Goal: Task Accomplishment & Management: Complete application form

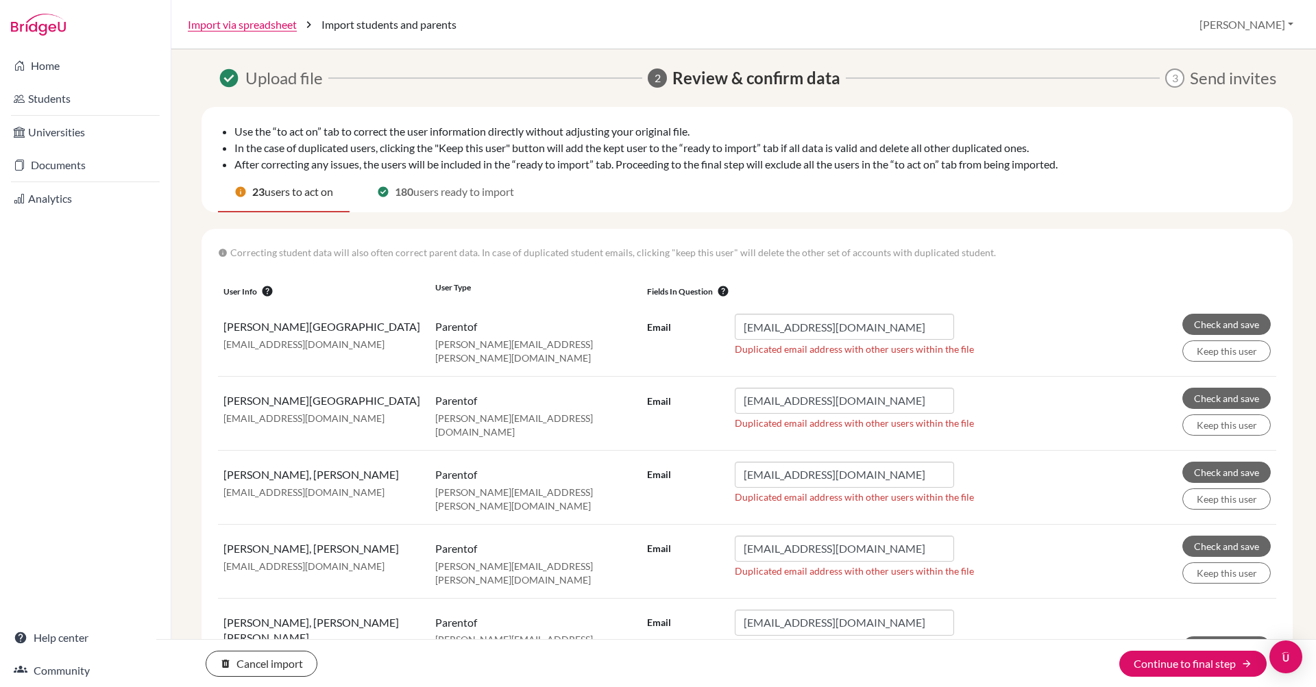
click at [38, 17] on img at bounding box center [38, 25] width 55 height 22
click at [36, 14] on img at bounding box center [38, 25] width 55 height 22
click at [34, 63] on link "Home" at bounding box center [85, 65] width 165 height 27
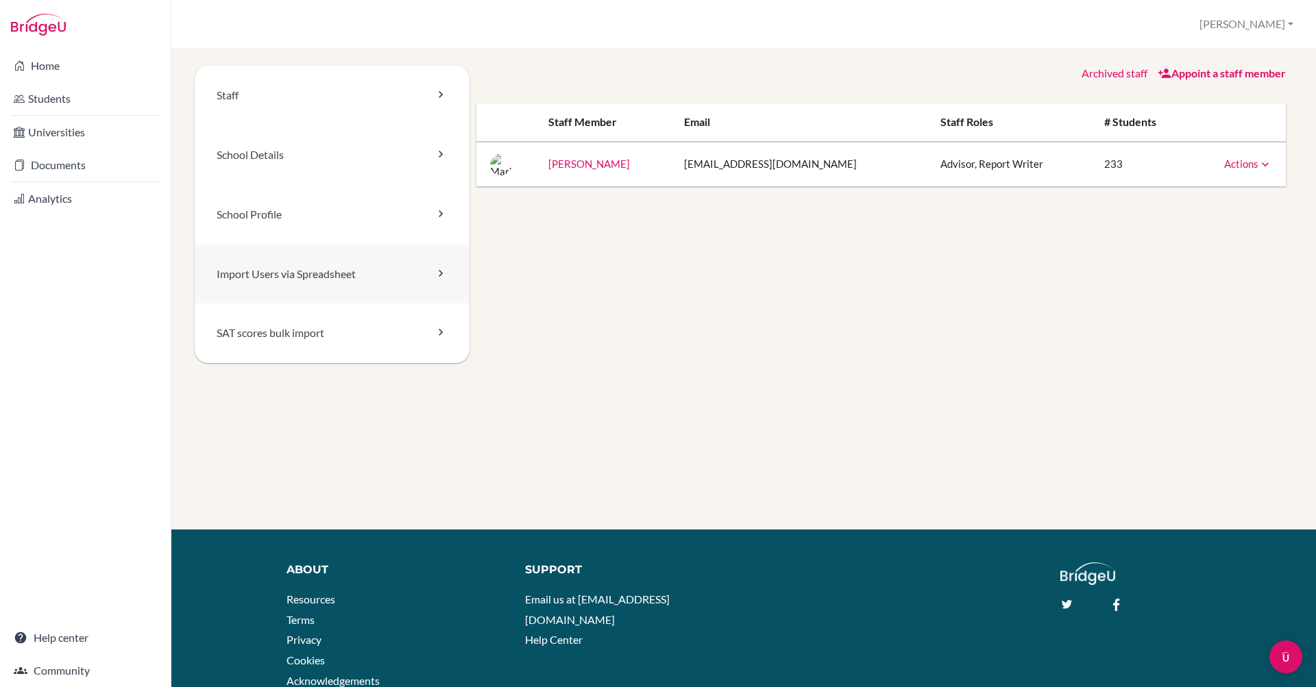
click at [334, 273] on link "Import Users via Spreadsheet" at bounding box center [332, 275] width 275 height 60
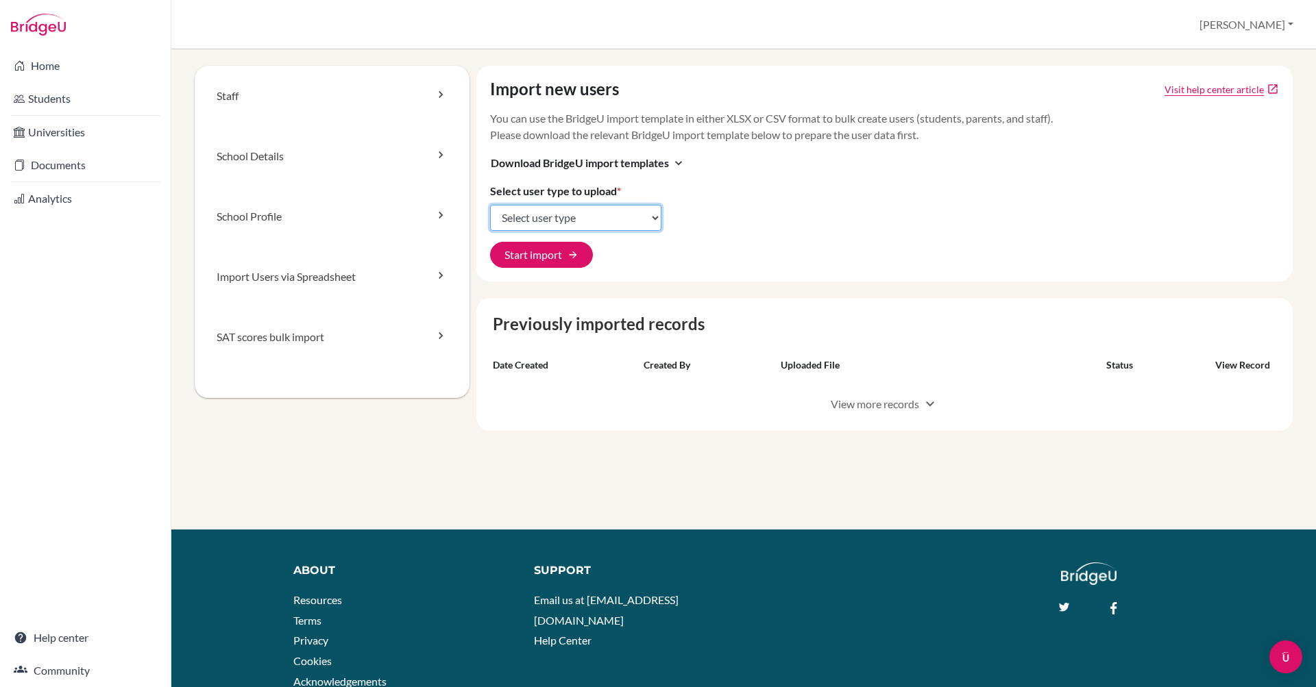
select select "student_parents"
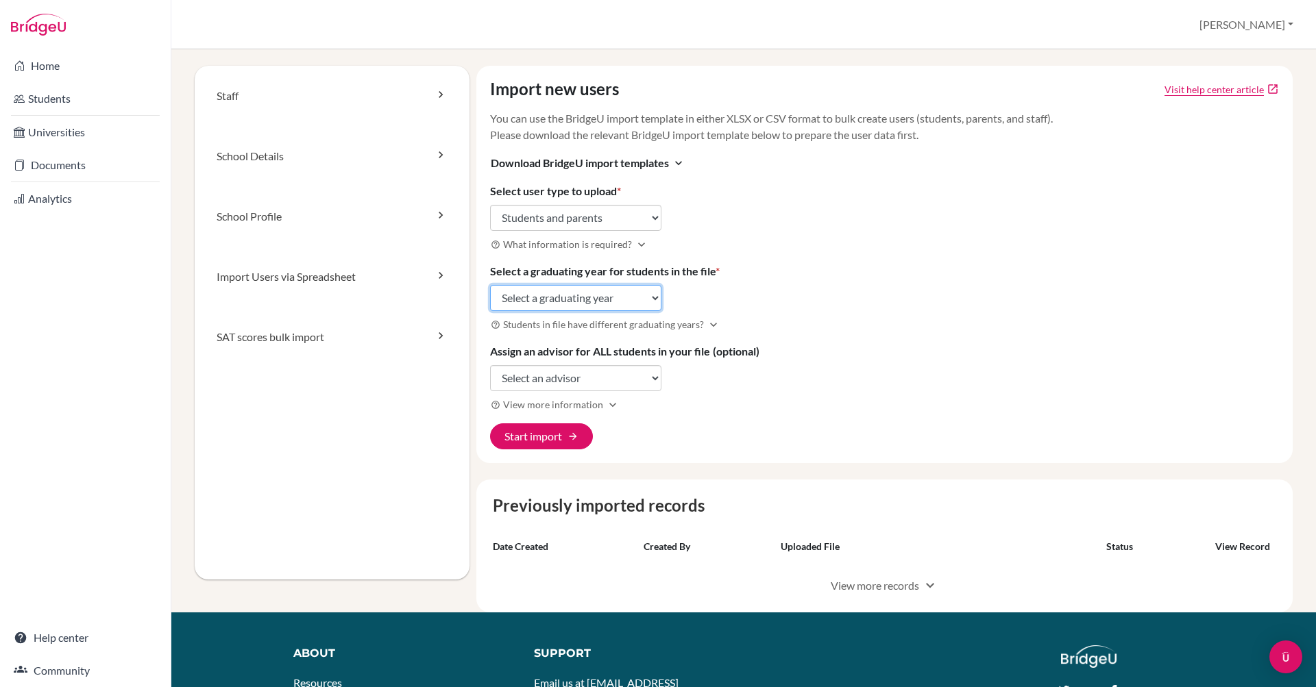
select select "2027"
select select "308273"
click at [554, 438] on button "Start import arrow_forward" at bounding box center [541, 436] width 103 height 26
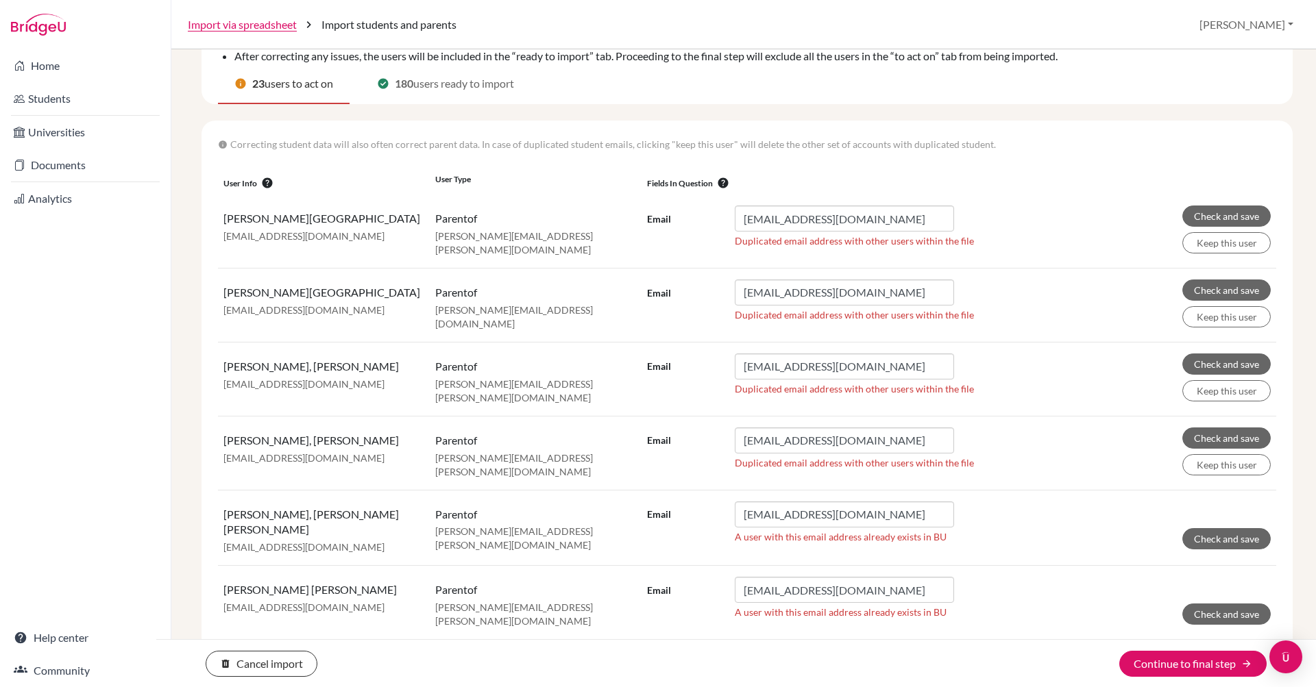
scroll to position [111, 0]
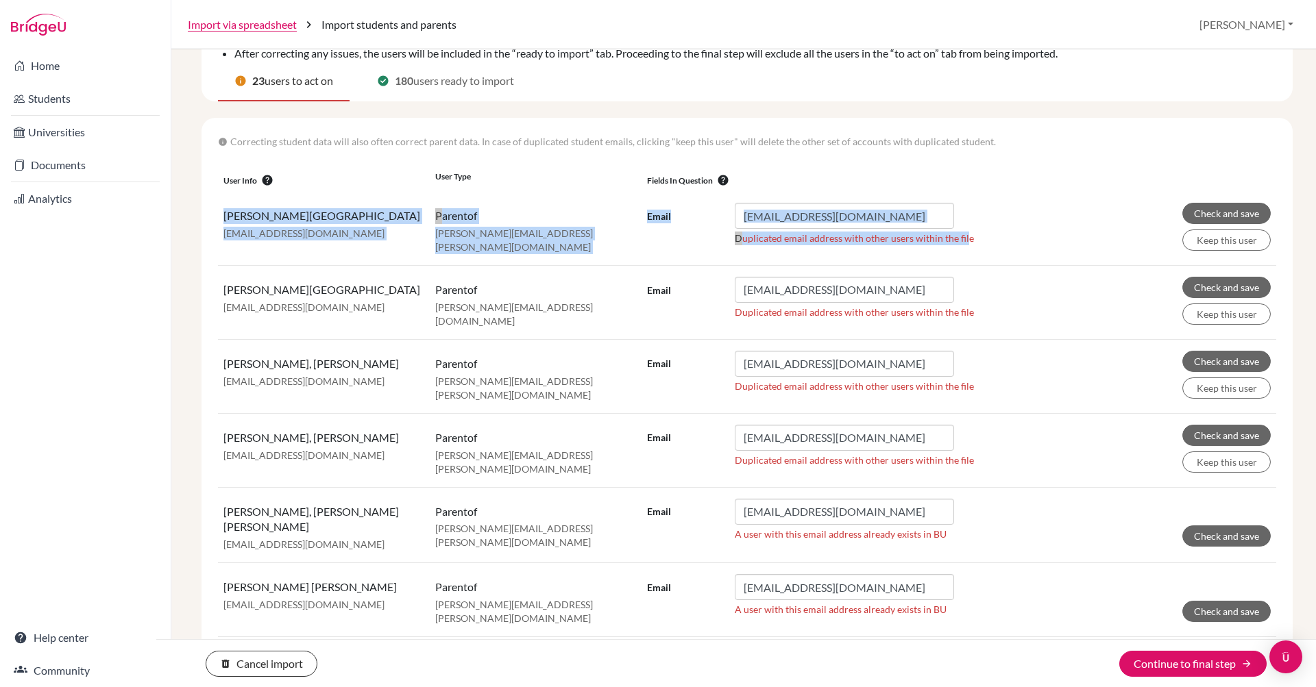
drag, startPoint x: 220, startPoint y: 217, endPoint x: 979, endPoint y: 249, distance: 759.2
click at [979, 249] on tr "Zelaya , Glenda lzelayac79@yahoo.com parent of lorenzo.torreblanca@delcamposcho…" at bounding box center [747, 228] width 1058 height 73
click at [979, 249] on form "Email lzelayac79@yahoo.com Duplicated email address with other users within the…" at bounding box center [959, 227] width 624 height 48
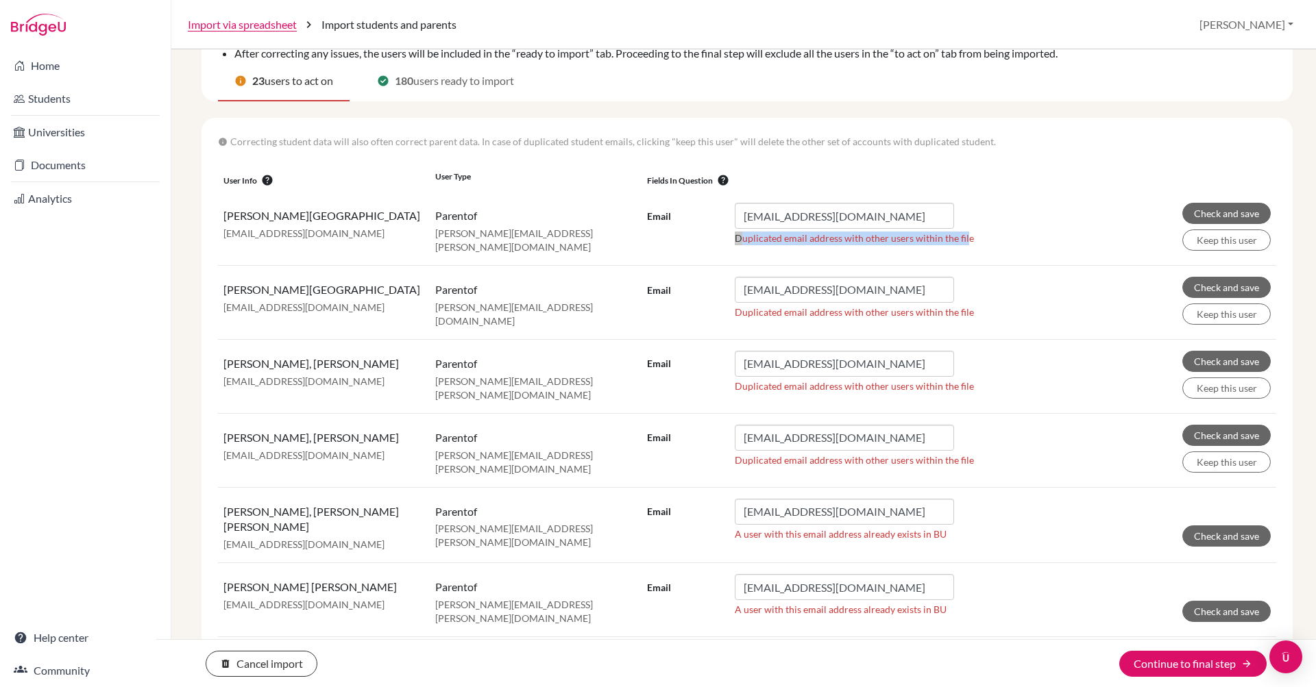
drag, startPoint x: 734, startPoint y: 236, endPoint x: 1112, endPoint y: 242, distance: 378.3
click at [1112, 242] on form "Email lzelayac79@yahoo.com Duplicated email address with other users within the…" at bounding box center [959, 227] width 624 height 48
click at [864, 219] on input "lzelayac79@yahoo.com" at bounding box center [844, 216] width 219 height 26
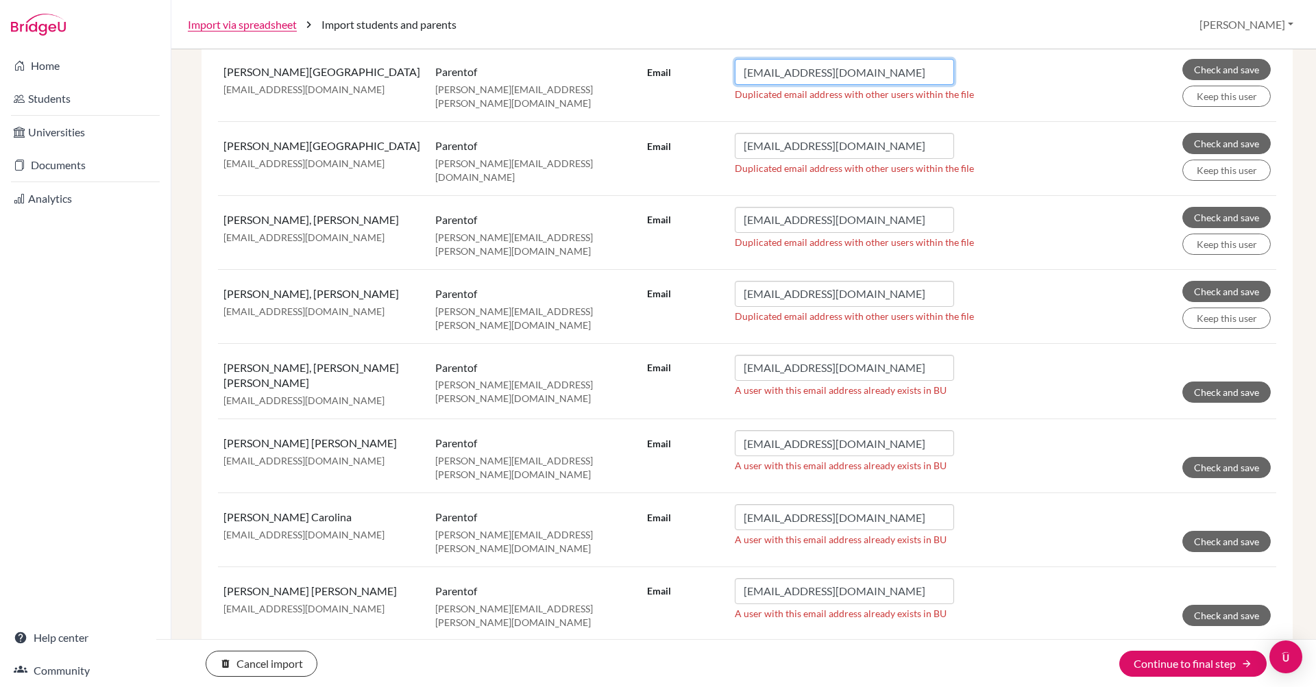
scroll to position [256, 0]
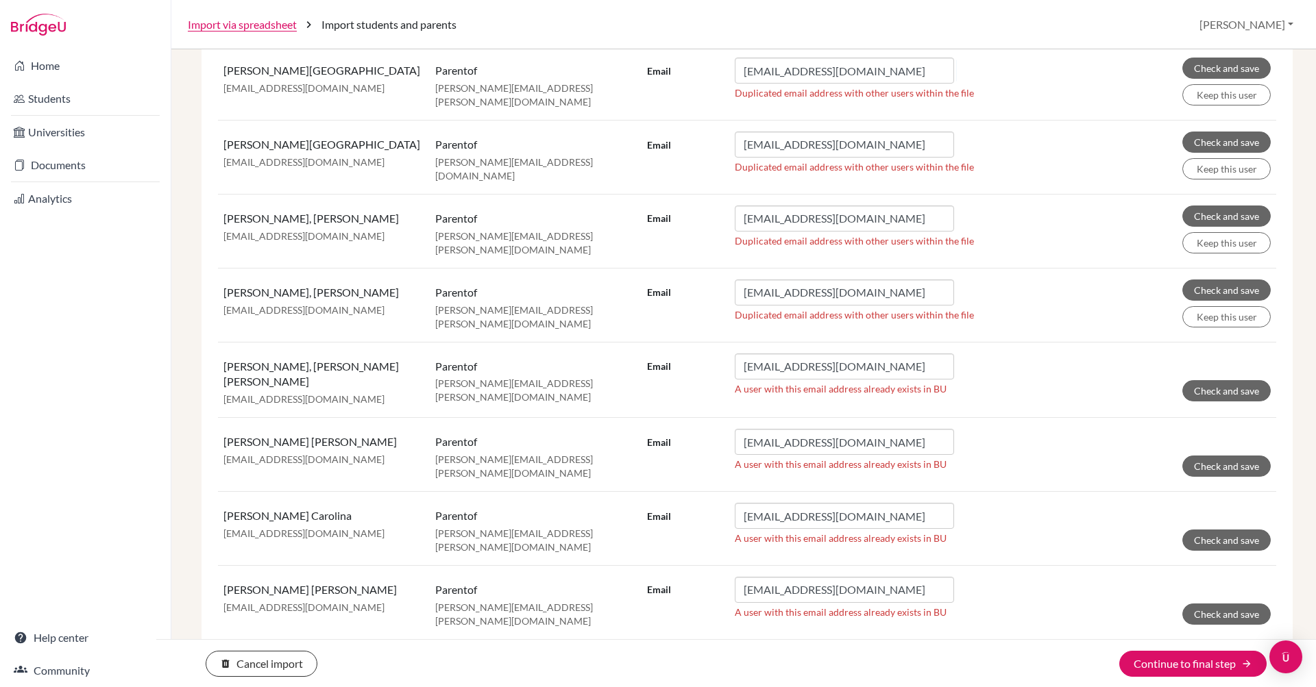
click at [1061, 137] on form "Email lzelayac79@yahoo.com Duplicated email address with other users within the…" at bounding box center [959, 156] width 624 height 48
drag, startPoint x: 733, startPoint y: 378, endPoint x: 954, endPoint y: 391, distance: 221.1
click at [954, 391] on td "Email alidajavier@yahoo.com A user with this email address already exists in BU…" at bounding box center [958, 380] width 635 height 76
click at [826, 382] on p "A user with this email address already exists in BU" at bounding box center [844, 389] width 219 height 14
click at [1227, 381] on button "Check and save" at bounding box center [1226, 390] width 88 height 21
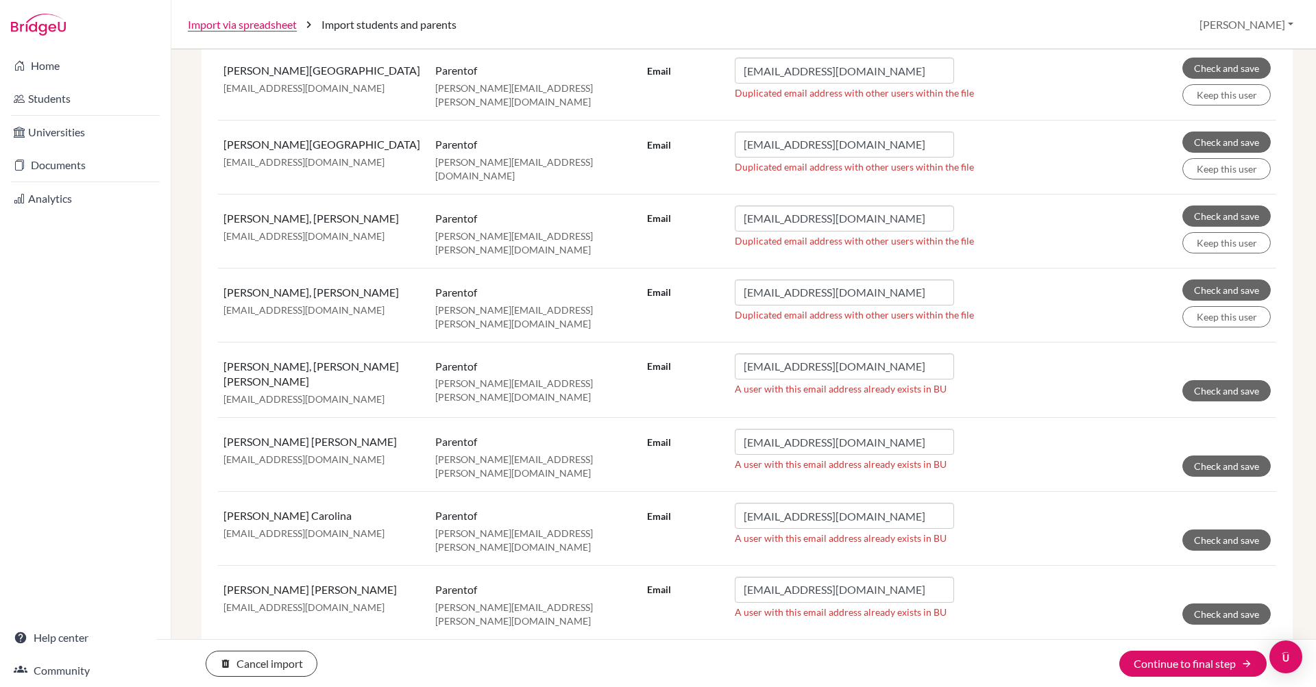
click at [1056, 354] on form "Email alidajavier@yahoo.com A user with this email address already exists in BU…" at bounding box center [959, 378] width 624 height 48
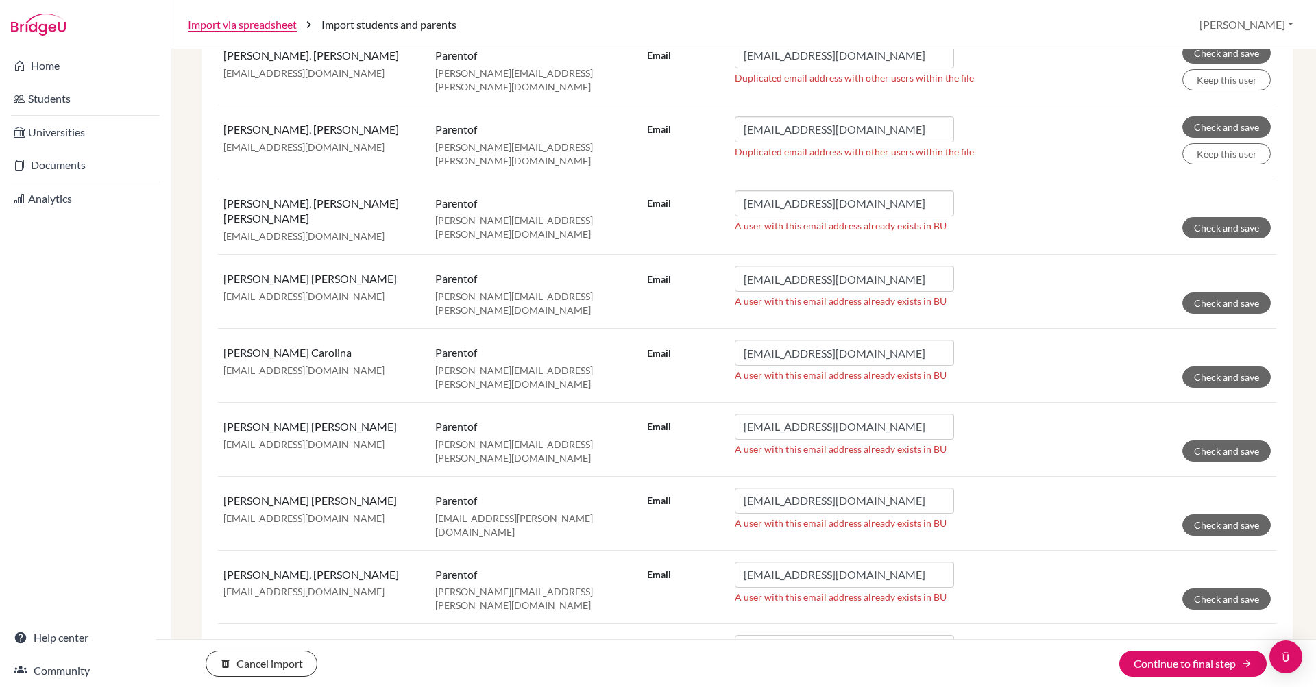
scroll to position [423, 0]
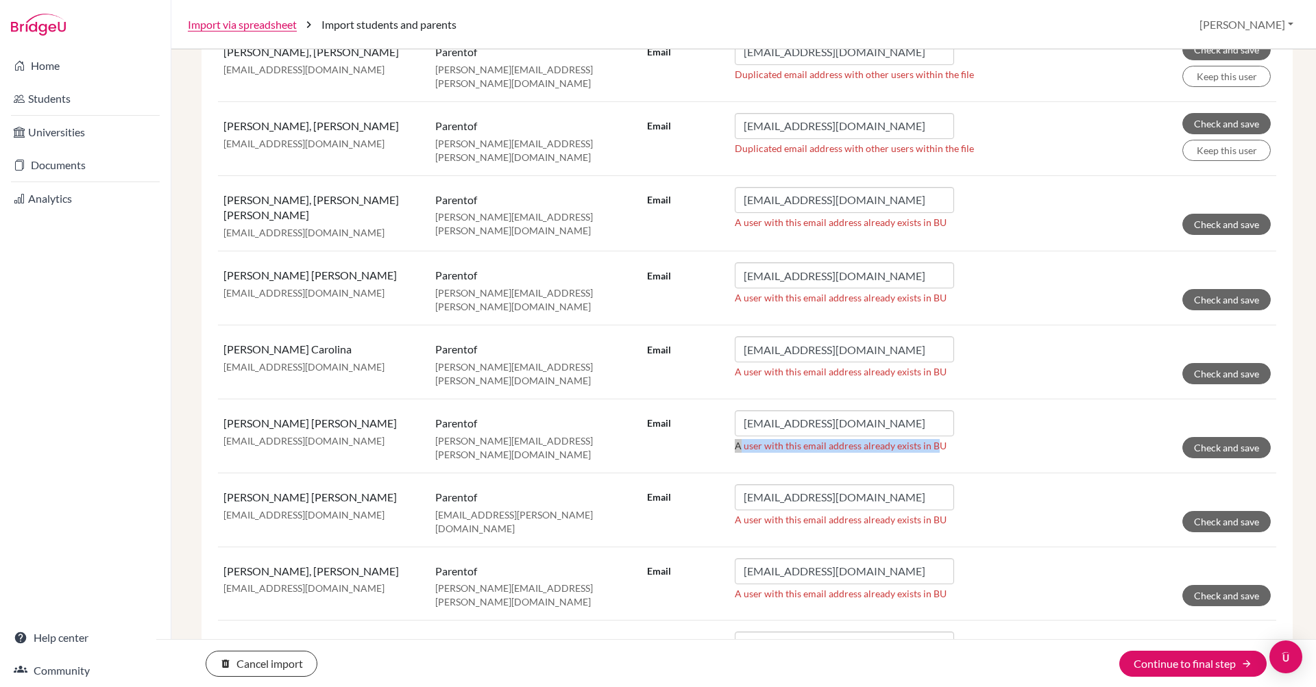
drag, startPoint x: 734, startPoint y: 422, endPoint x: 1069, endPoint y: 422, distance: 335.1
click at [1069, 422] on form "Email cefabricio23@hotmail.com A user with this email address already exists in…" at bounding box center [959, 434] width 624 height 48
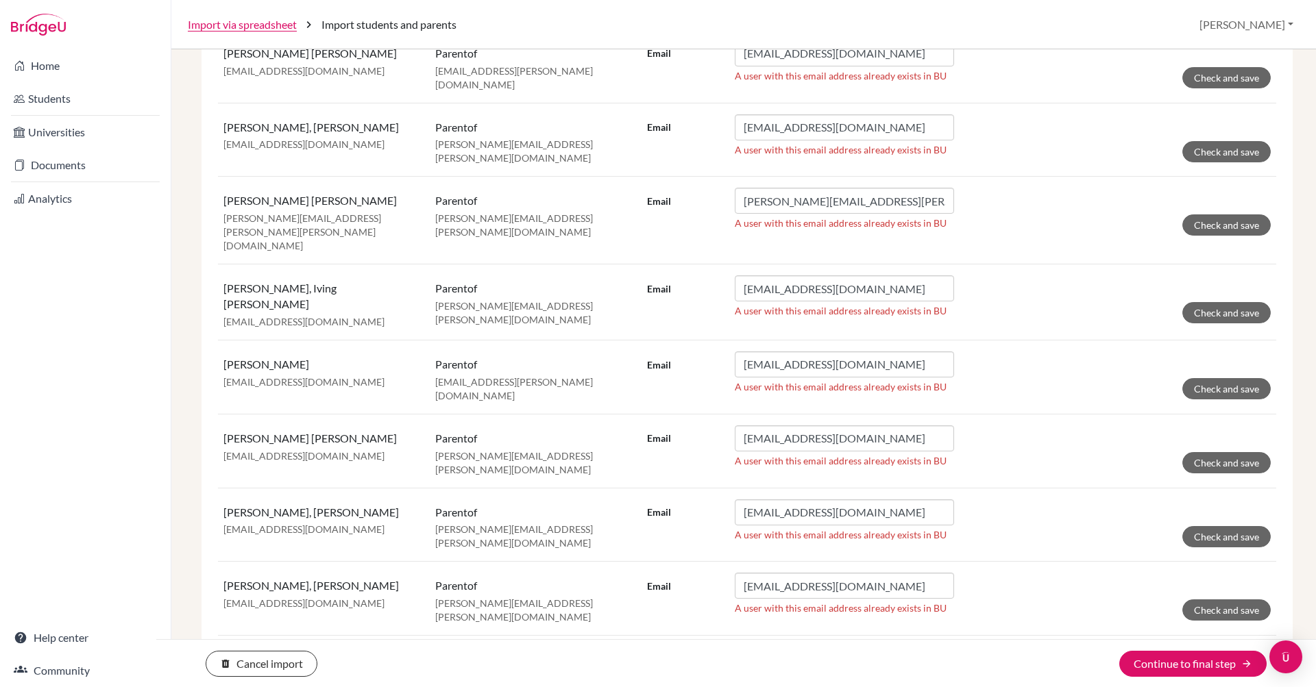
scroll to position [859, 0]
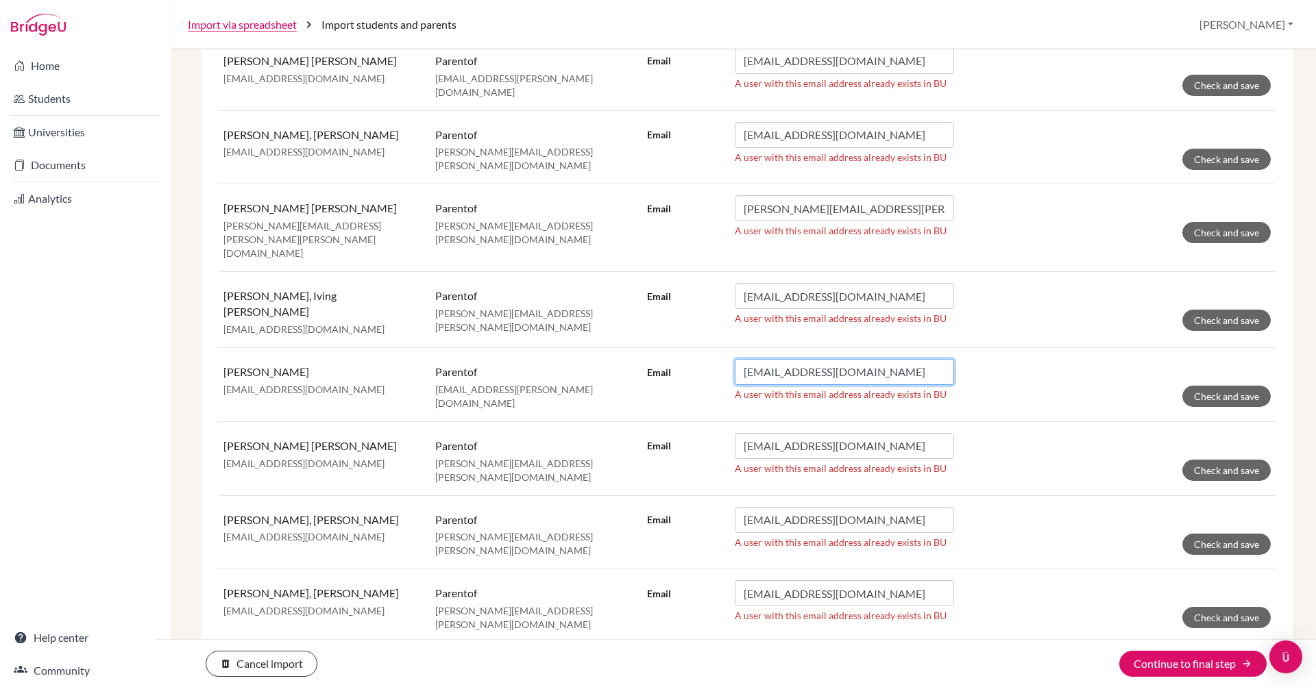
click at [923, 359] on input "jbodden@delcamposchool.org" at bounding box center [844, 372] width 219 height 26
click at [1027, 359] on form "Email jbodden@delcamposchool.org A user with this email address already exists …" at bounding box center [959, 383] width 624 height 48
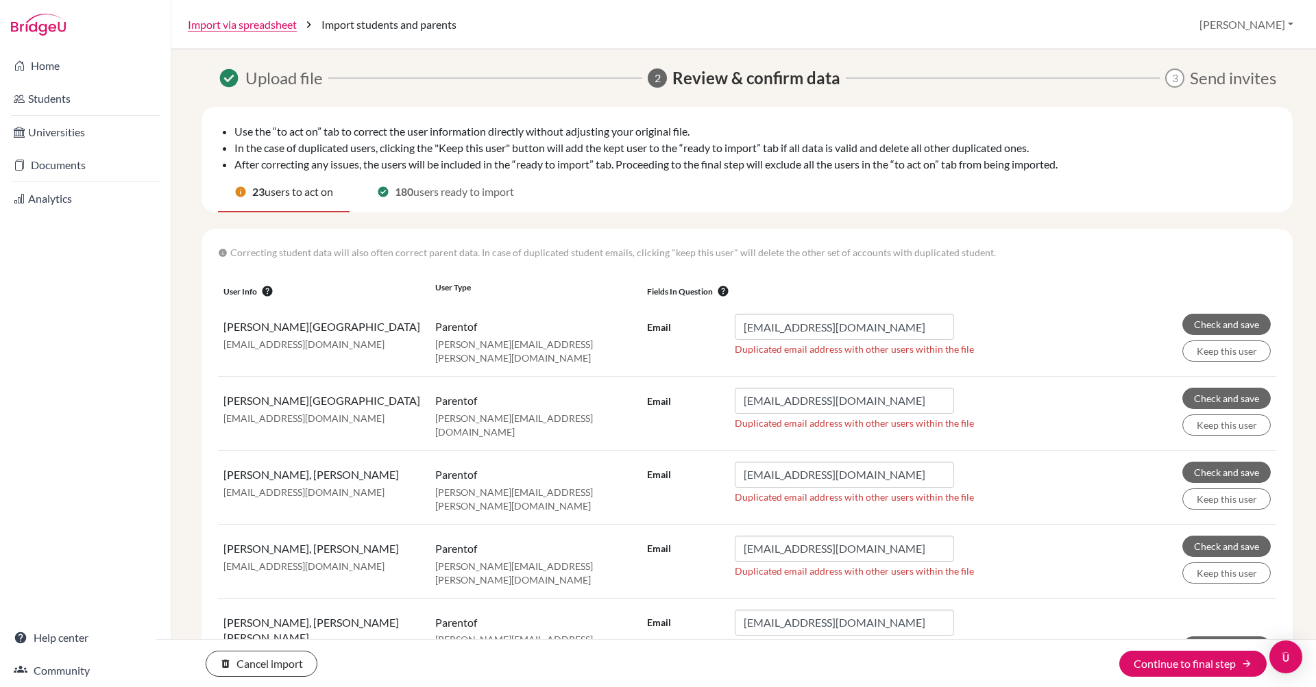
scroll to position [0, 0]
click at [1161, 666] on button "Continue to final step arrow_forward" at bounding box center [1192, 664] width 147 height 26
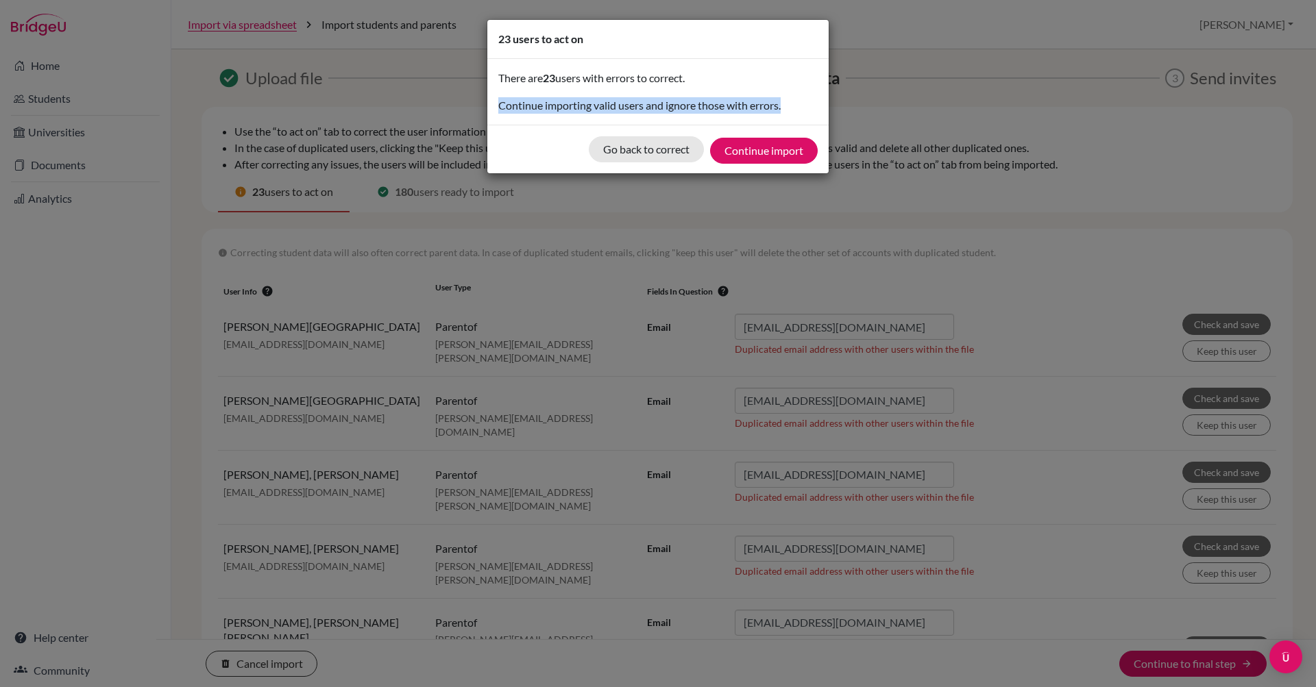
drag, startPoint x: 499, startPoint y: 105, endPoint x: 773, endPoint y: 120, distance: 274.5
click at [773, 120] on div "There are 23 users with errors to correct. Continue importing valid users and i…" at bounding box center [657, 92] width 341 height 66
click at [606, 151] on button "Go back to correct" at bounding box center [646, 149] width 115 height 26
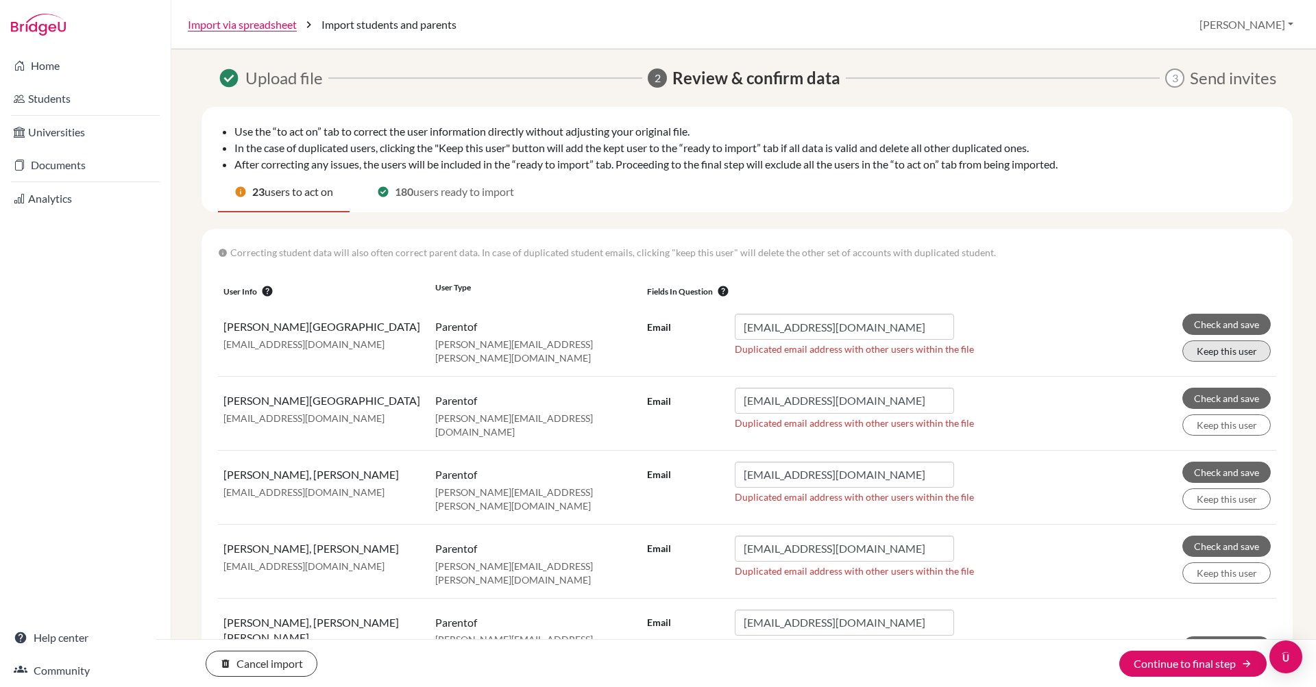
click at [1233, 354] on button "Keep this user" at bounding box center [1226, 351] width 88 height 21
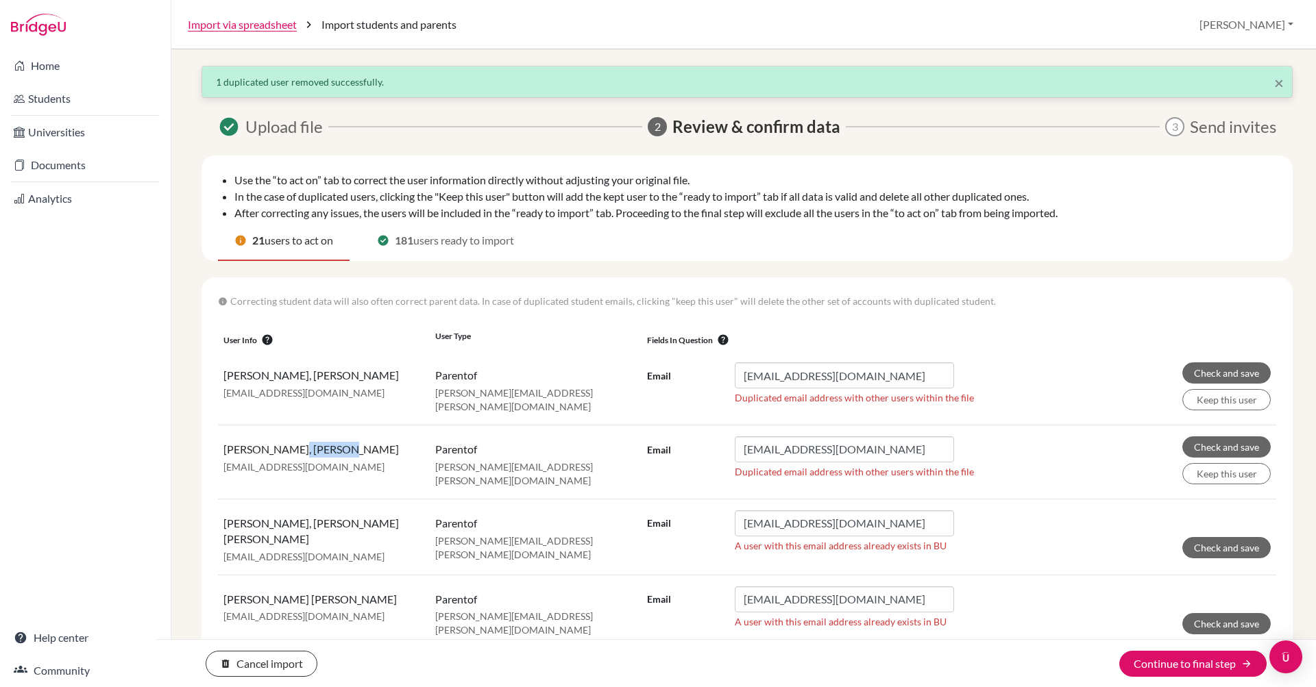
drag, startPoint x: 291, startPoint y: 445, endPoint x: 391, endPoint y: 445, distance: 100.7
click at [391, 445] on p "Mendoza Cid, Jose Rony" at bounding box center [323, 450] width 201 height 16
copy p "Jose Rony"
click at [382, 444] on p "Mendoza Cid, Jose Rony" at bounding box center [323, 450] width 201 height 16
click at [628, 205] on li "In the case of duplicated users, clicking the "Keep this user" button will add …" at bounding box center [755, 213] width 1042 height 16
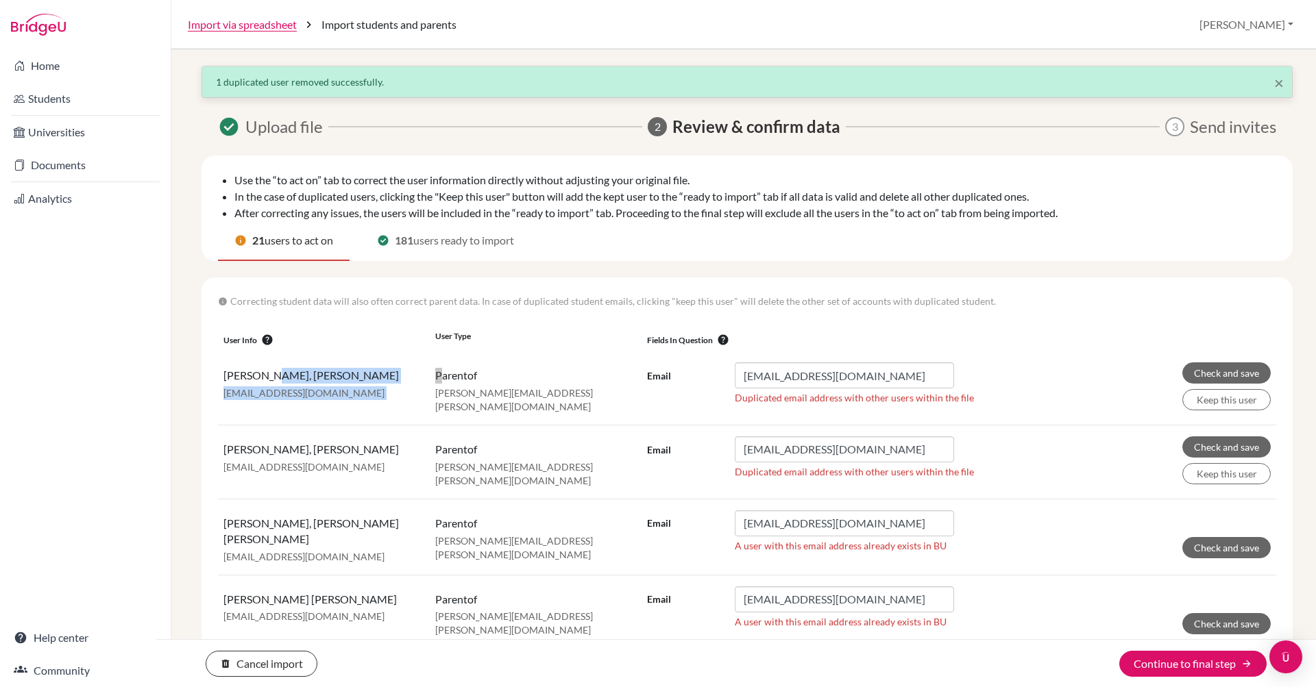
drag, startPoint x: 269, startPoint y: 381, endPoint x: 447, endPoint y: 381, distance: 177.5
click at [447, 381] on tr "Paola Orellana, Padilla Zenny diporellana@yahoo.com parent of ian.mendoza@delca…" at bounding box center [747, 388] width 1058 height 73
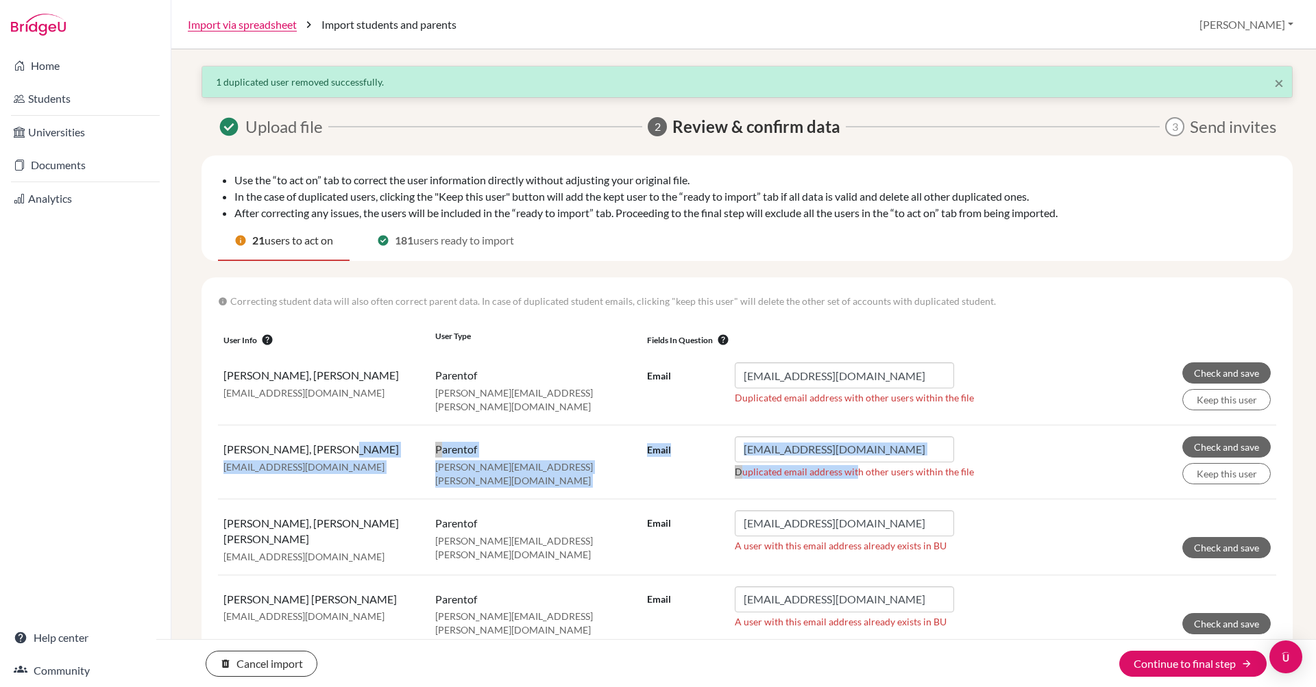
drag, startPoint x: 256, startPoint y: 453, endPoint x: 860, endPoint y: 464, distance: 604.5
click at [860, 465] on tr "Mendoza Cid, Jose Rony diporellana@yahoo.com parent of ian.mendoza@delcamposcho…" at bounding box center [747, 462] width 1058 height 74
click at [456, 444] on p "parent of" at bounding box center [535, 450] width 201 height 16
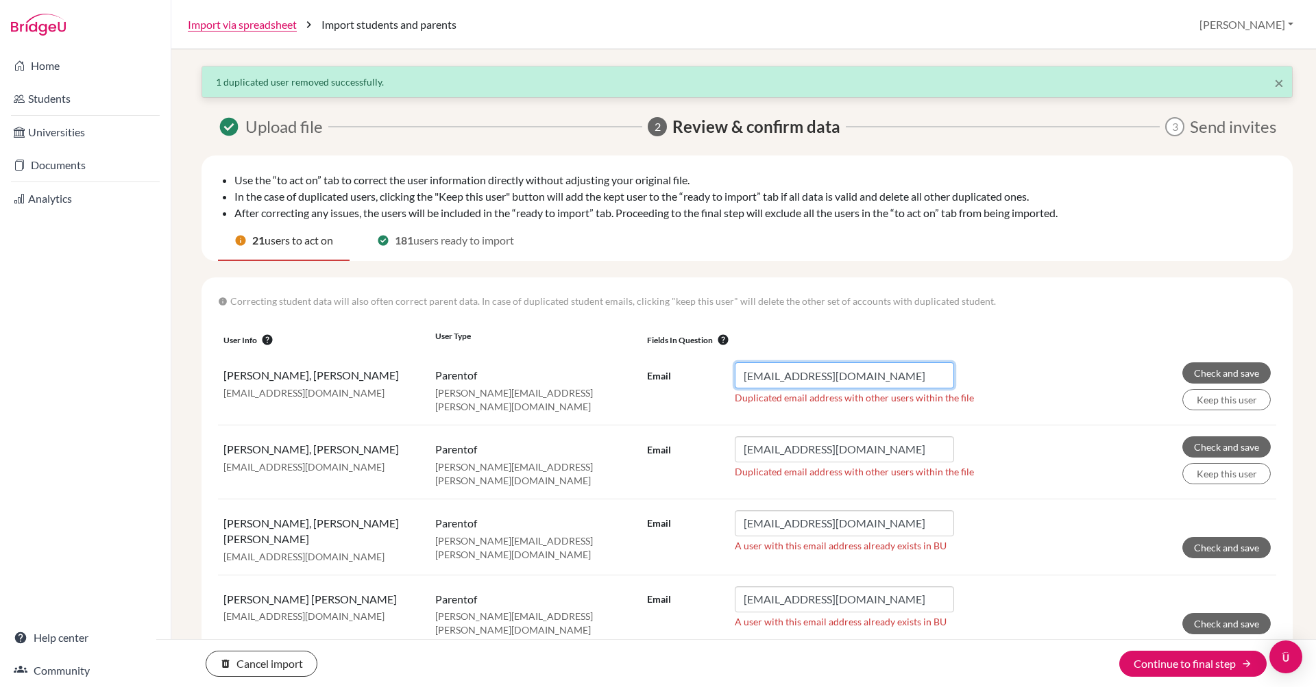
click at [880, 376] on input "diporellana@yahoo.com" at bounding box center [844, 376] width 219 height 26
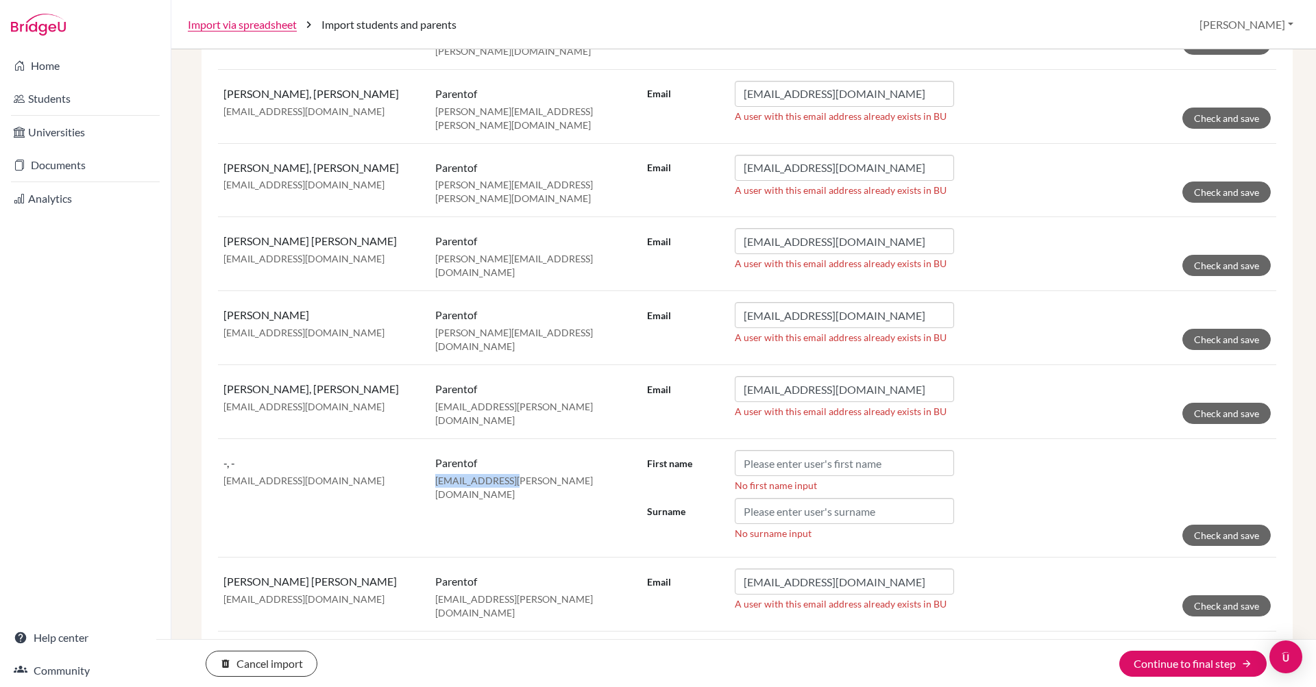
drag, startPoint x: 430, startPoint y: 406, endPoint x: 507, endPoint y: 406, distance: 76.7
click at [507, 439] on td "parent of caleb.henriquez@delcamposchool.org" at bounding box center [536, 498] width 212 height 119
copy p "caleb.henriquez@"
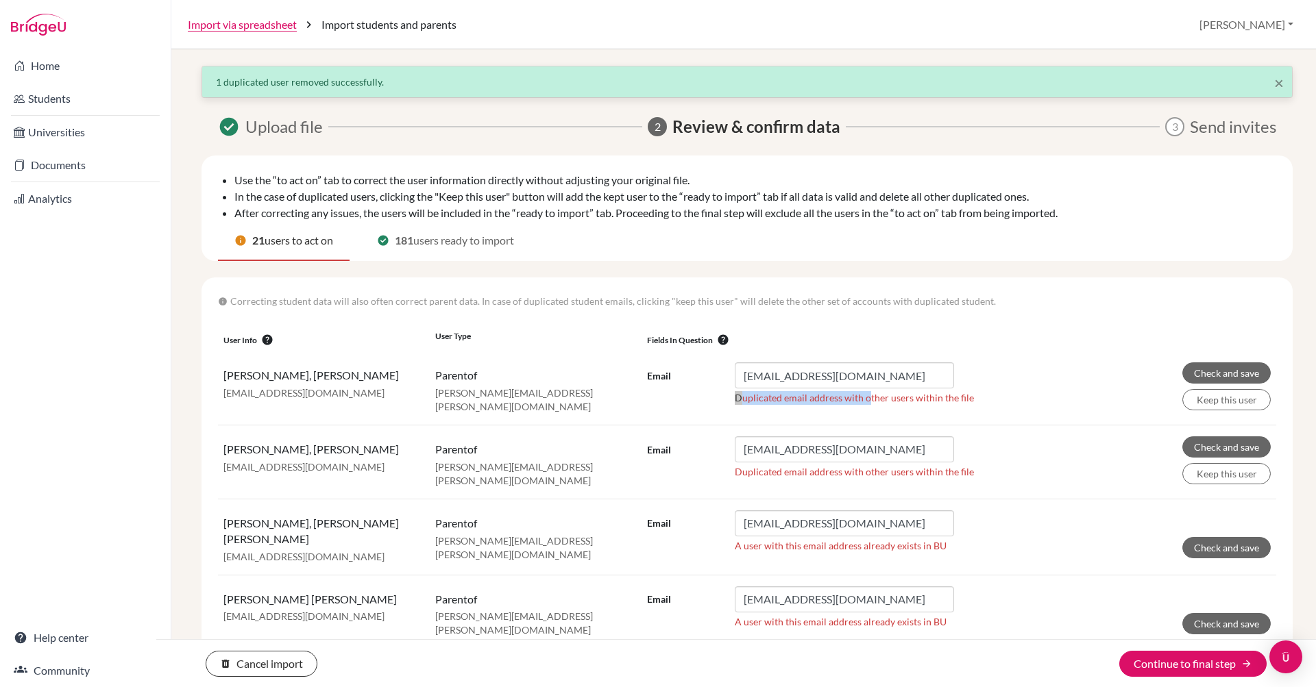
drag, startPoint x: 733, startPoint y: 398, endPoint x: 870, endPoint y: 398, distance: 137.7
click at [870, 398] on div "Email diporellana@yahoo.com Duplicated email address with other users within th…" at bounding box center [810, 387] width 327 height 48
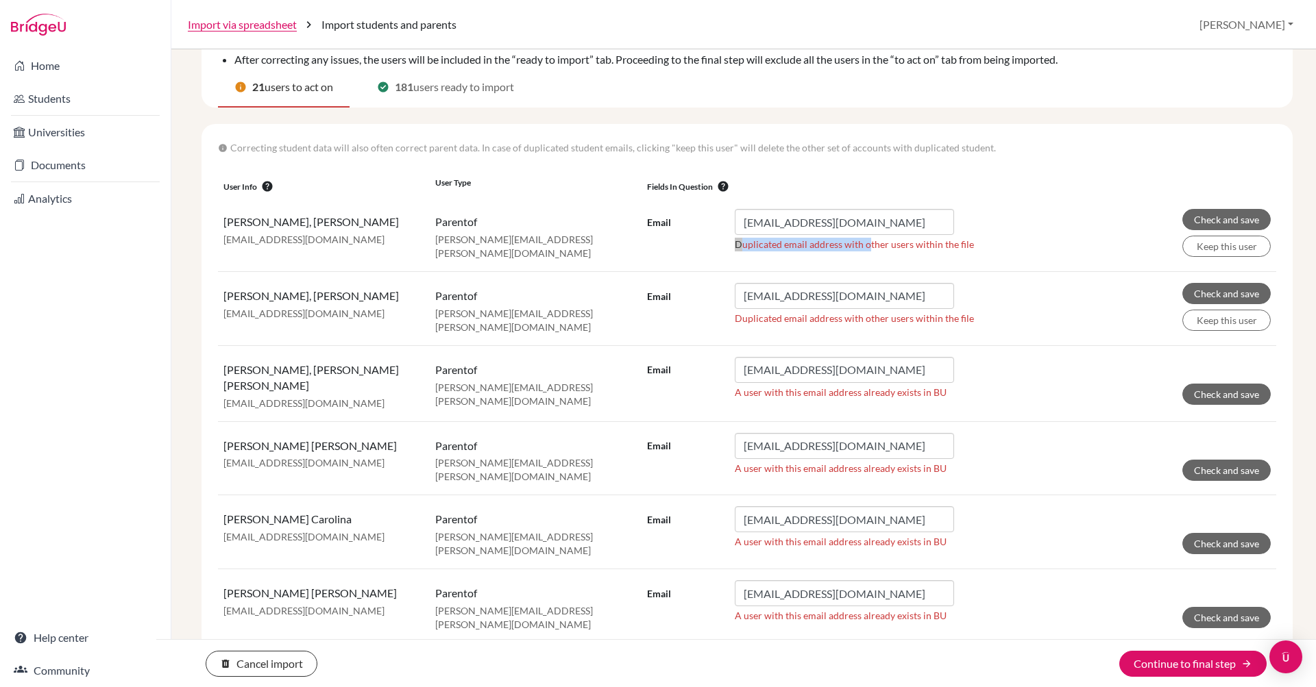
scroll to position [156, 0]
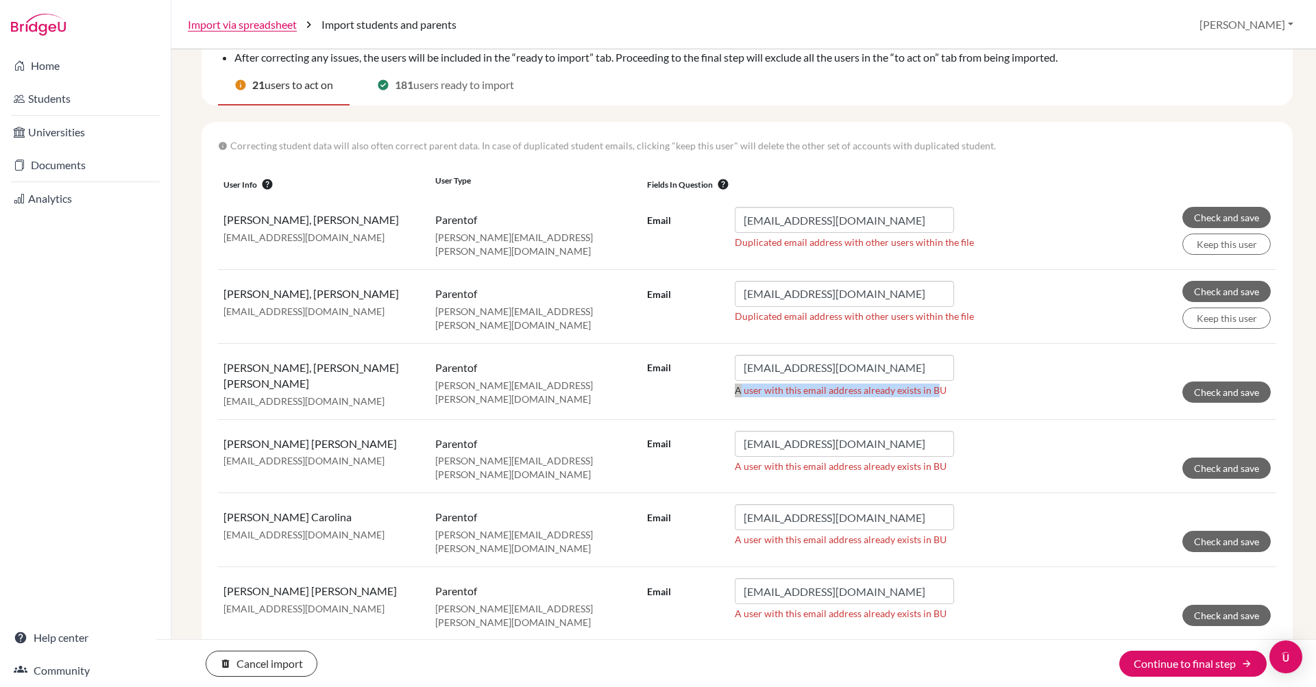
drag, startPoint x: 728, startPoint y: 384, endPoint x: 983, endPoint y: 380, distance: 255.0
click at [983, 380] on form "Email alidajavier@yahoo.com A user with this email address already exists in BU…" at bounding box center [959, 379] width 624 height 48
drag, startPoint x: 735, startPoint y: 385, endPoint x: 1010, endPoint y: 385, distance: 275.5
click at [1010, 385] on form "Email alidajavier@yahoo.com A user with this email address already exists in BU…" at bounding box center [959, 379] width 624 height 48
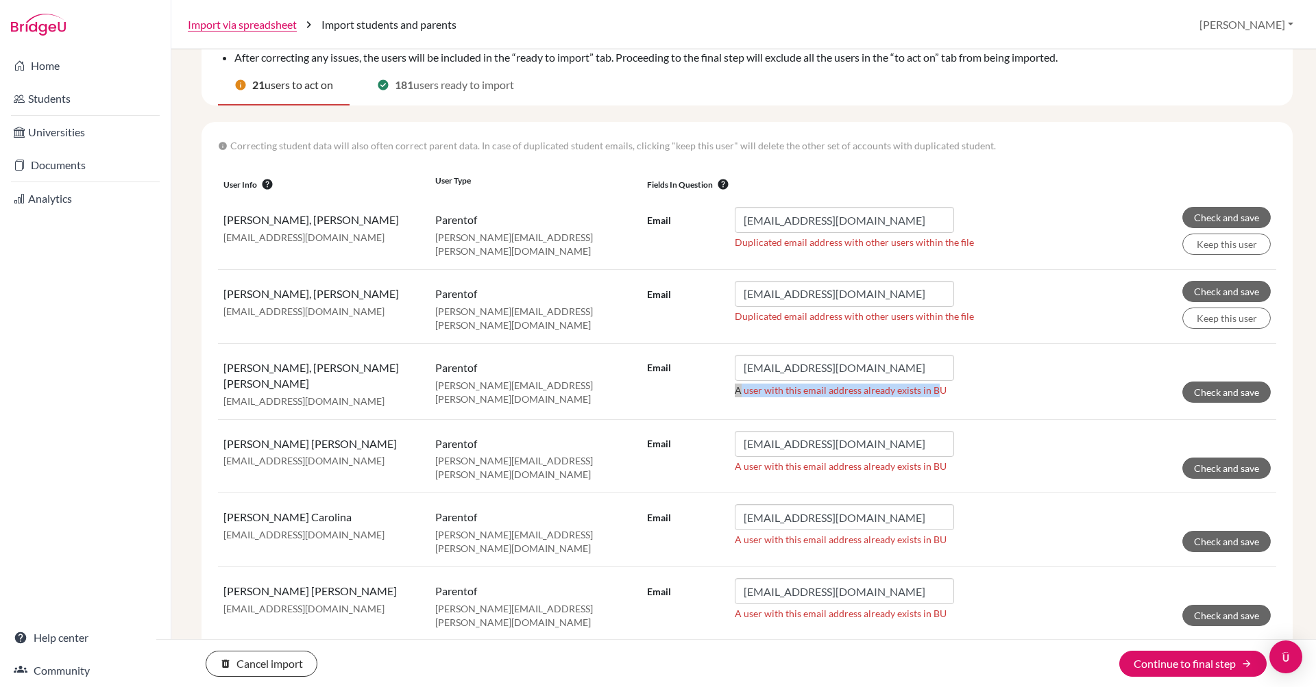
click at [1010, 385] on form "Email alidajavier@yahoo.com A user with this email address already exists in BU…" at bounding box center [959, 379] width 624 height 48
drag, startPoint x: 733, startPoint y: 385, endPoint x: 979, endPoint y: 380, distance: 245.4
click at [979, 380] on form "Email alidajavier@yahoo.com A user with this email address already exists in BU…" at bounding box center [959, 379] width 624 height 48
copy p "A user with this email address already exists in B"
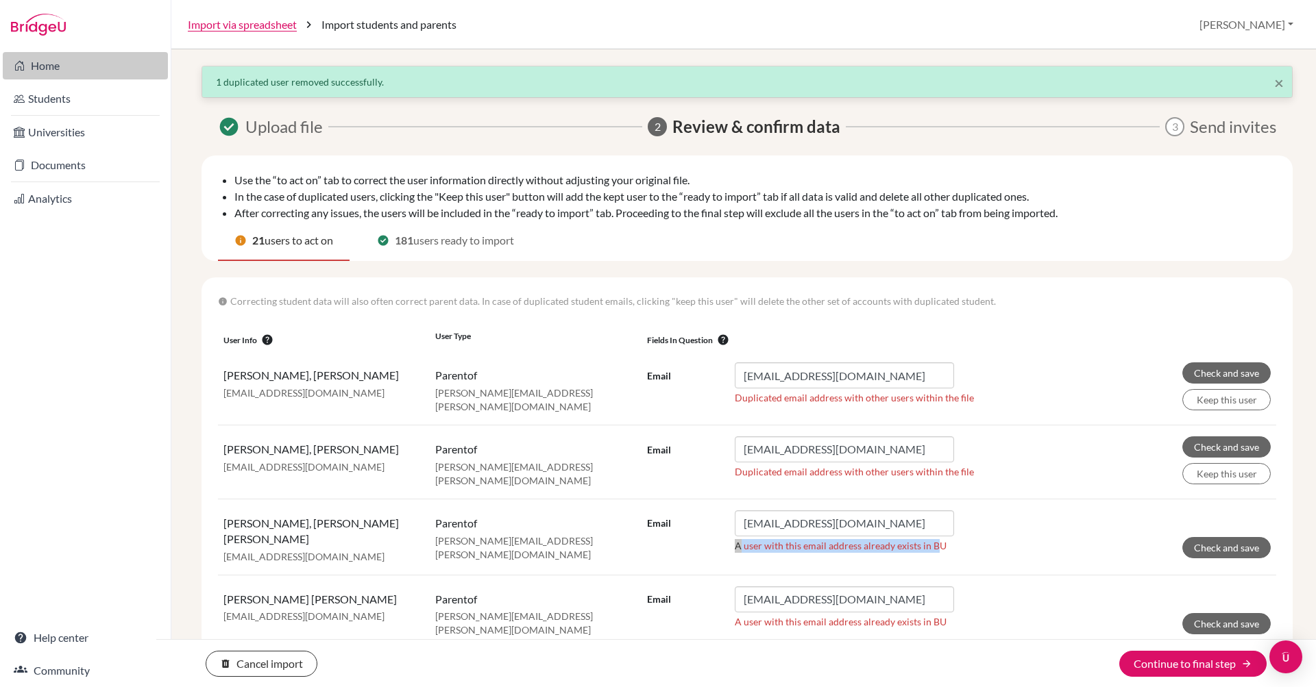
scroll to position [0, 0]
click at [43, 65] on link "Home" at bounding box center [85, 65] width 165 height 27
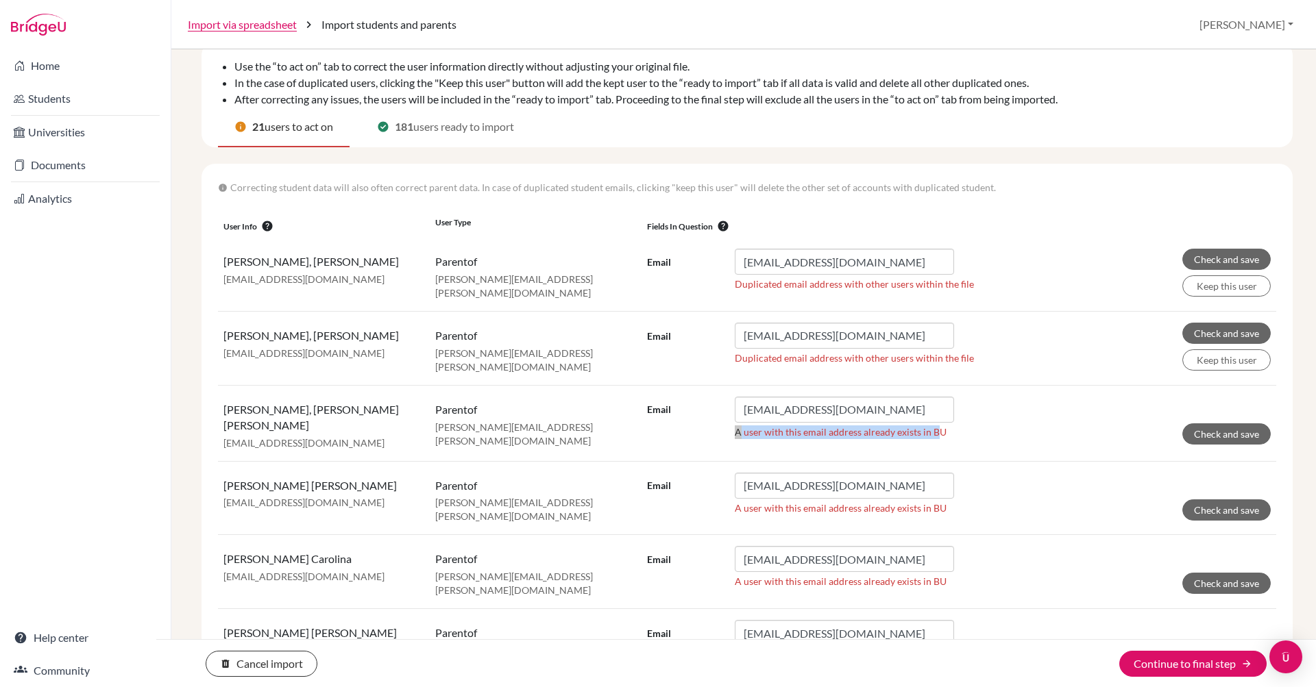
scroll to position [114, 0]
drag, startPoint x: 734, startPoint y: 285, endPoint x: 1063, endPoint y: 295, distance: 329.1
click at [1063, 295] on form "Email diporellana@yahoo.com Duplicated email address with other users within th…" at bounding box center [959, 272] width 624 height 48
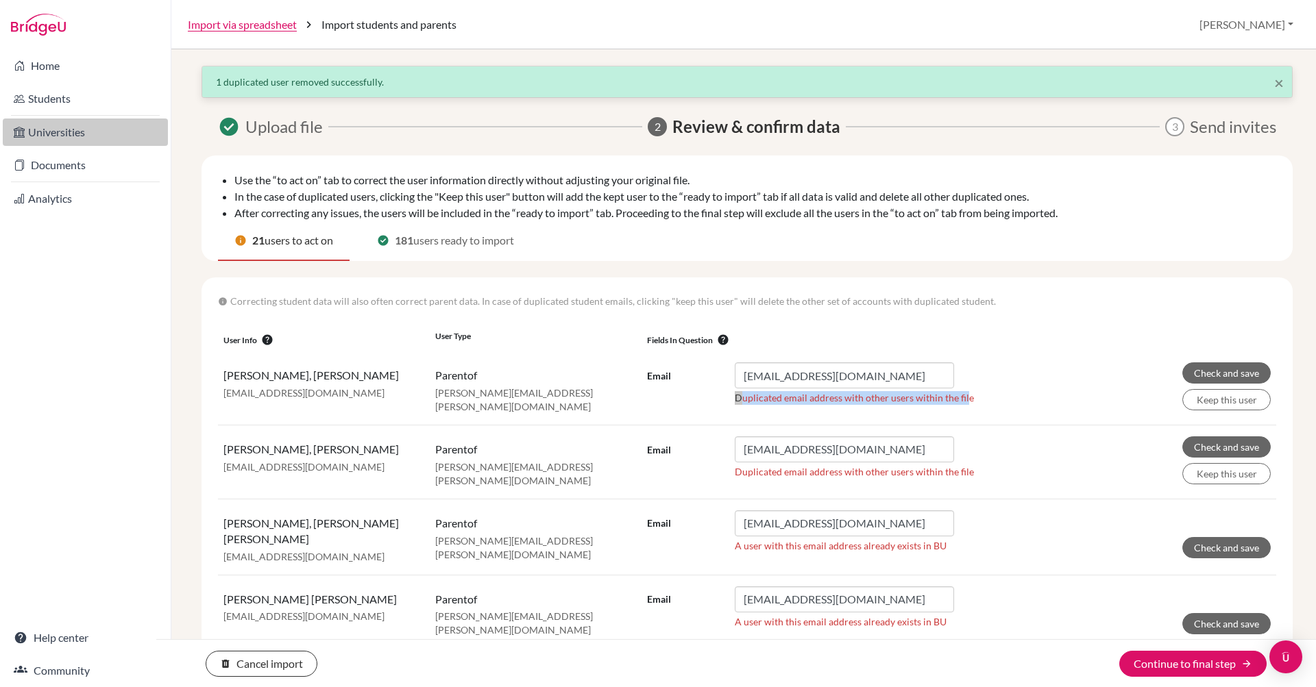
scroll to position [0, 0]
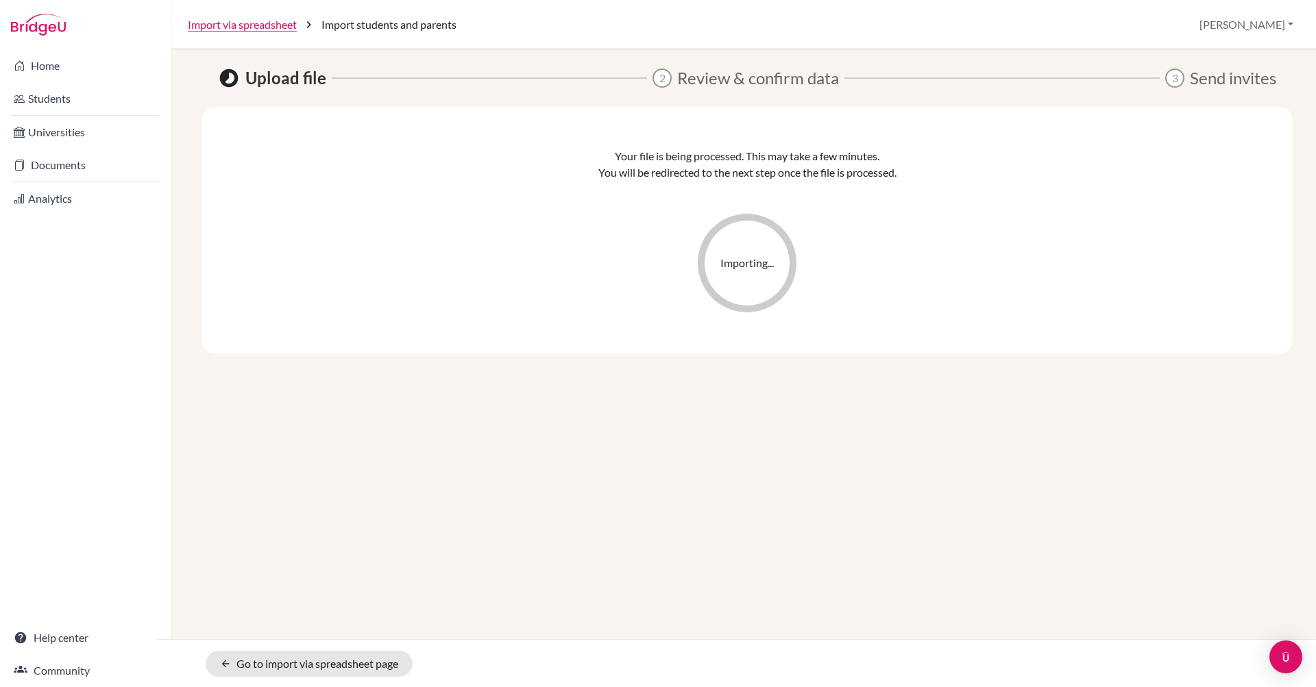
click at [937, 26] on div "Import via spreadsheet chevron_right Import students and parents Maria Profile …" at bounding box center [743, 24] width 1144 height 49
click at [994, 439] on div "timelapse Upload file 2 Review & confirm data 3 Send invites Your file is being…" at bounding box center [743, 298] width 1111 height 464
click at [934, 408] on div "timelapse Upload file 2 Review & confirm data 3 Send invites Your file is being…" at bounding box center [743, 298] width 1111 height 464
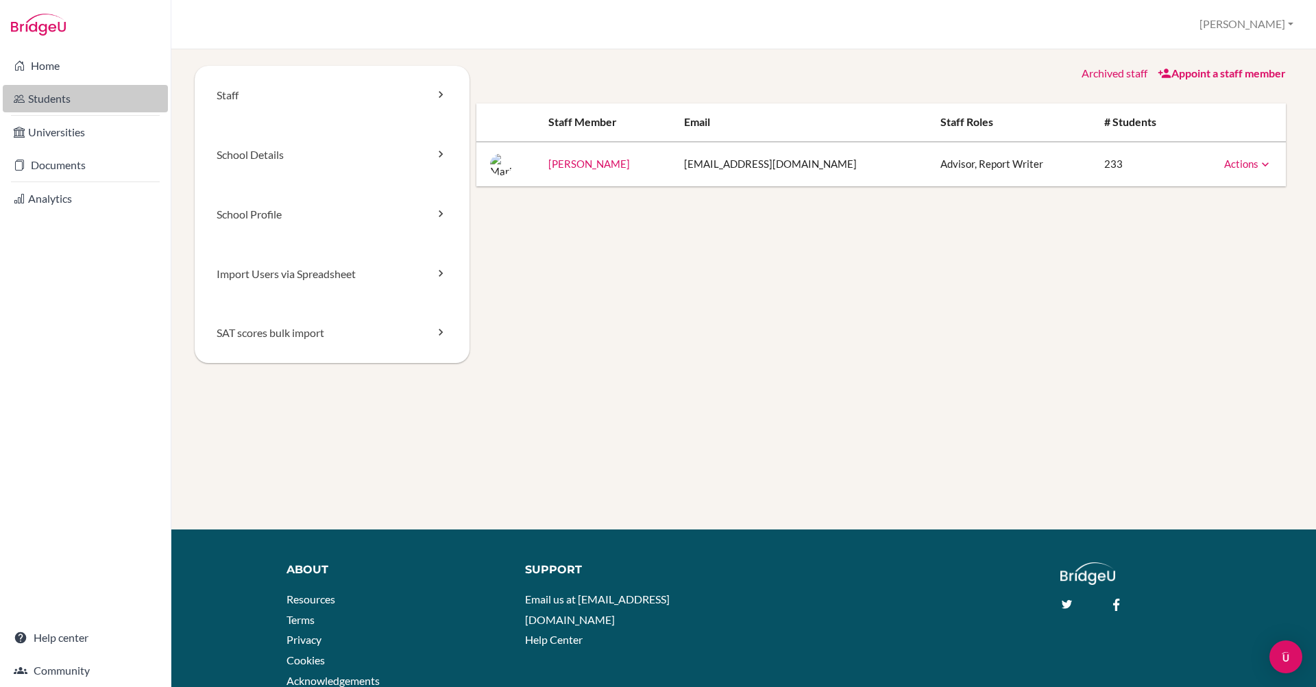
click at [101, 95] on link "Students" at bounding box center [85, 98] width 165 height 27
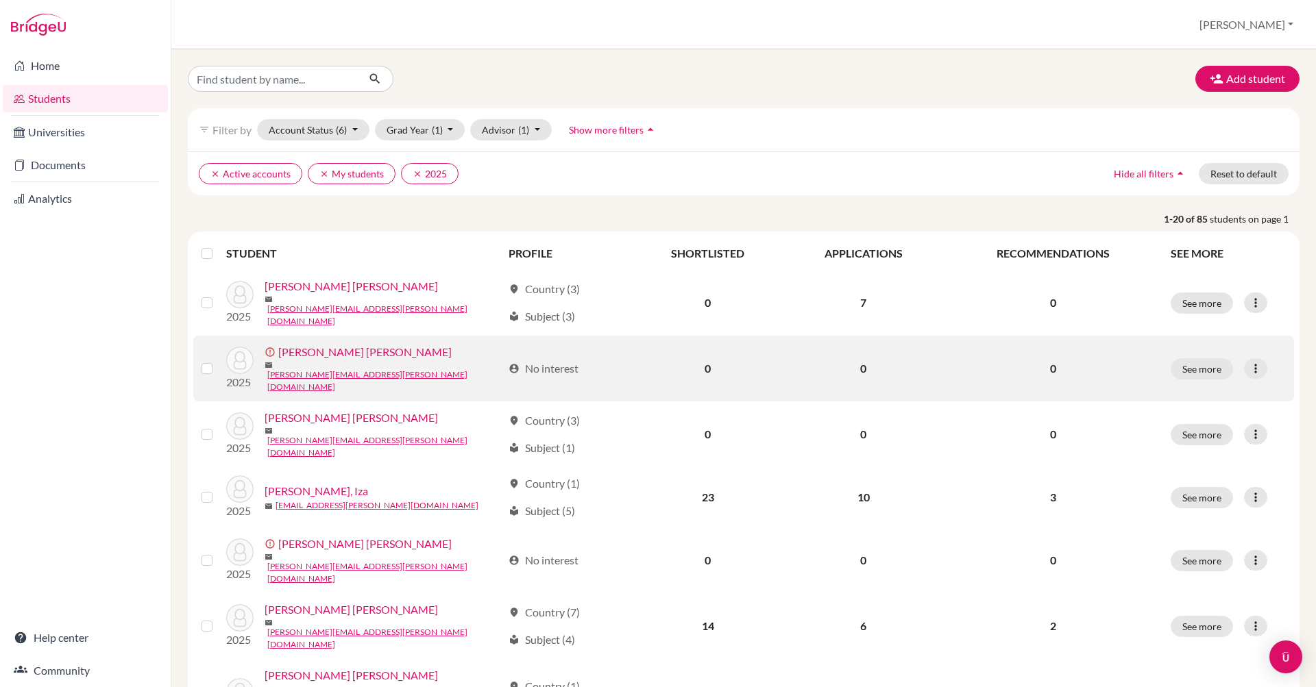
click at [320, 354] on link "Aguirre Palacio, Ana" at bounding box center [364, 352] width 173 height 16
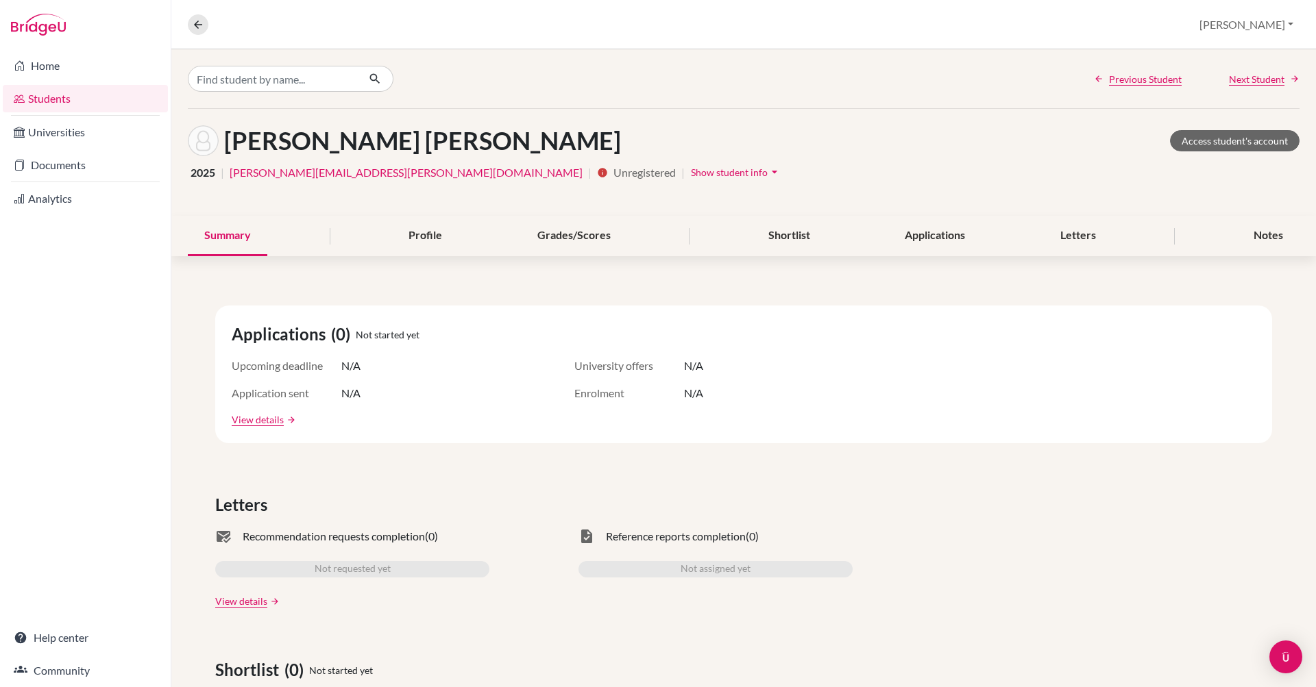
click at [763, 148] on div "Aguirre Palacio, Ana Access student's account" at bounding box center [743, 140] width 1111 height 31
click at [760, 135] on div "Aguirre Palacio, Ana Access student's account" at bounding box center [743, 140] width 1111 height 31
click at [691, 167] on span "Show student info" at bounding box center [729, 173] width 77 height 12
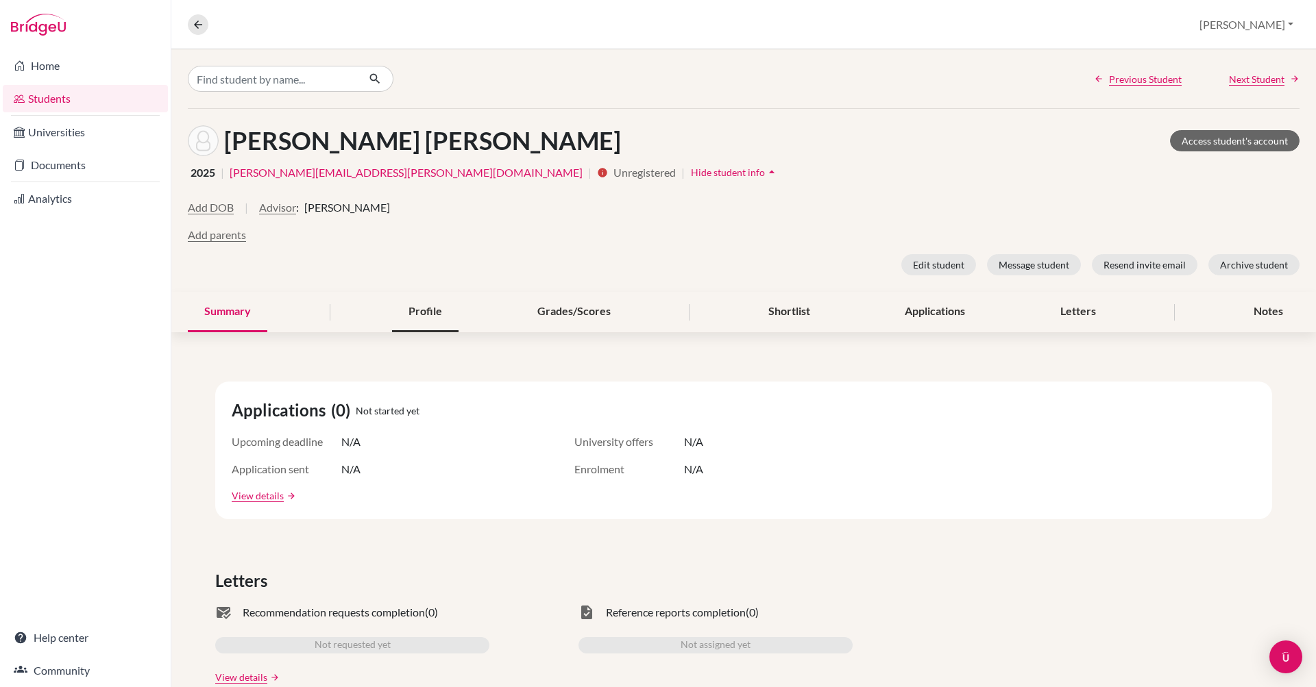
click at [412, 313] on div "Profile" at bounding box center [425, 312] width 66 height 40
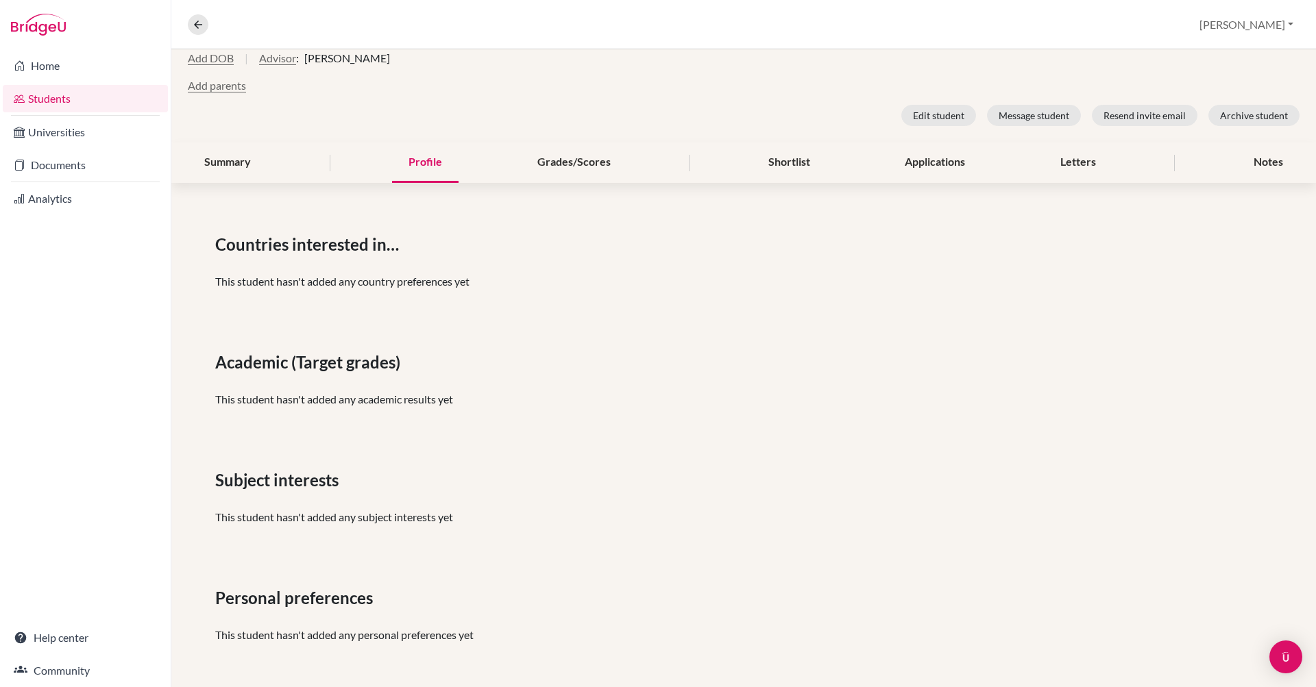
scroll to position [149, 0]
click at [590, 162] on div "Grades/Scores" at bounding box center [574, 163] width 106 height 40
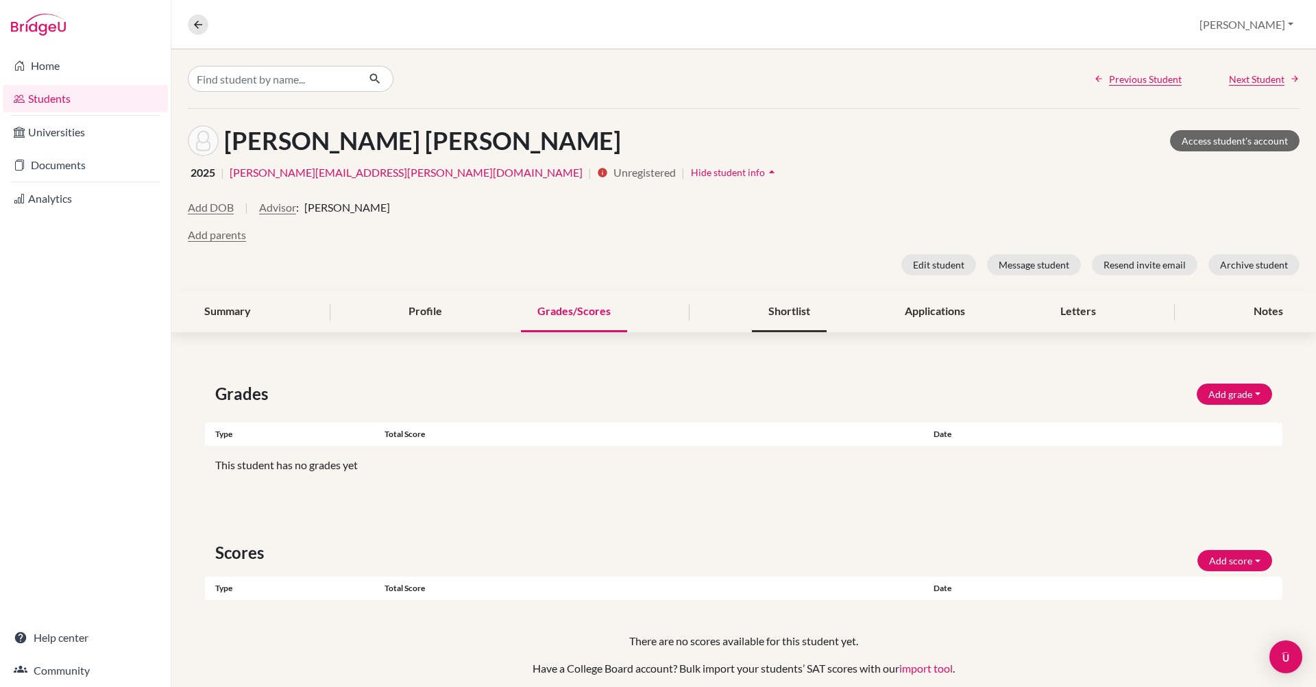
click at [790, 315] on div "Shortlist" at bounding box center [789, 312] width 75 height 40
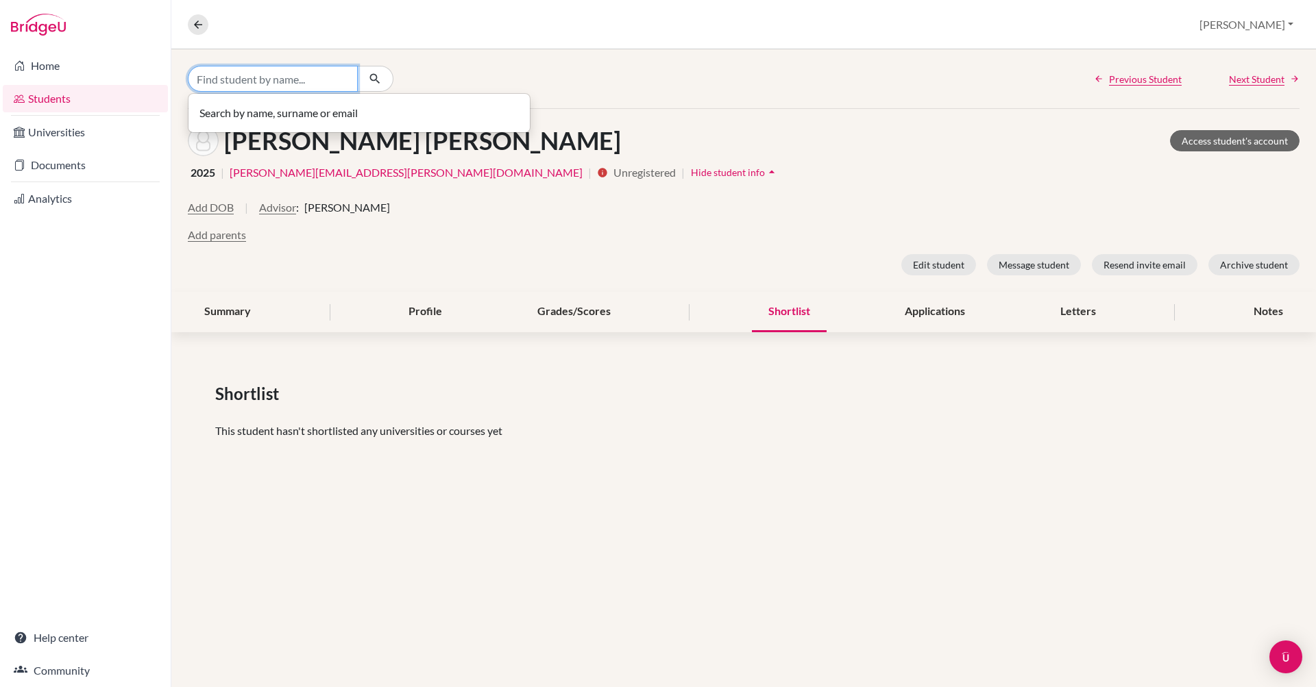
click at [288, 82] on input "Find student by name..." at bounding box center [273, 79] width 170 height 26
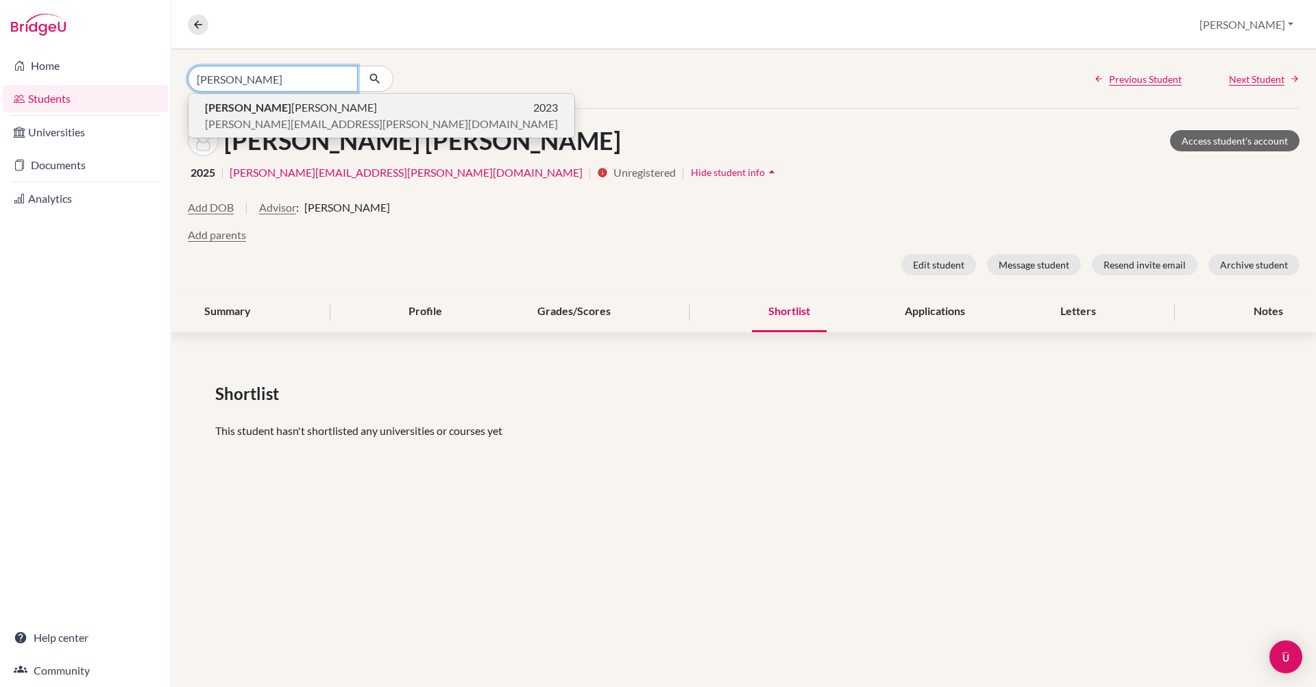
type input "ana anariba"
click at [265, 108] on b "Ana Anariba" at bounding box center [248, 107] width 86 height 13
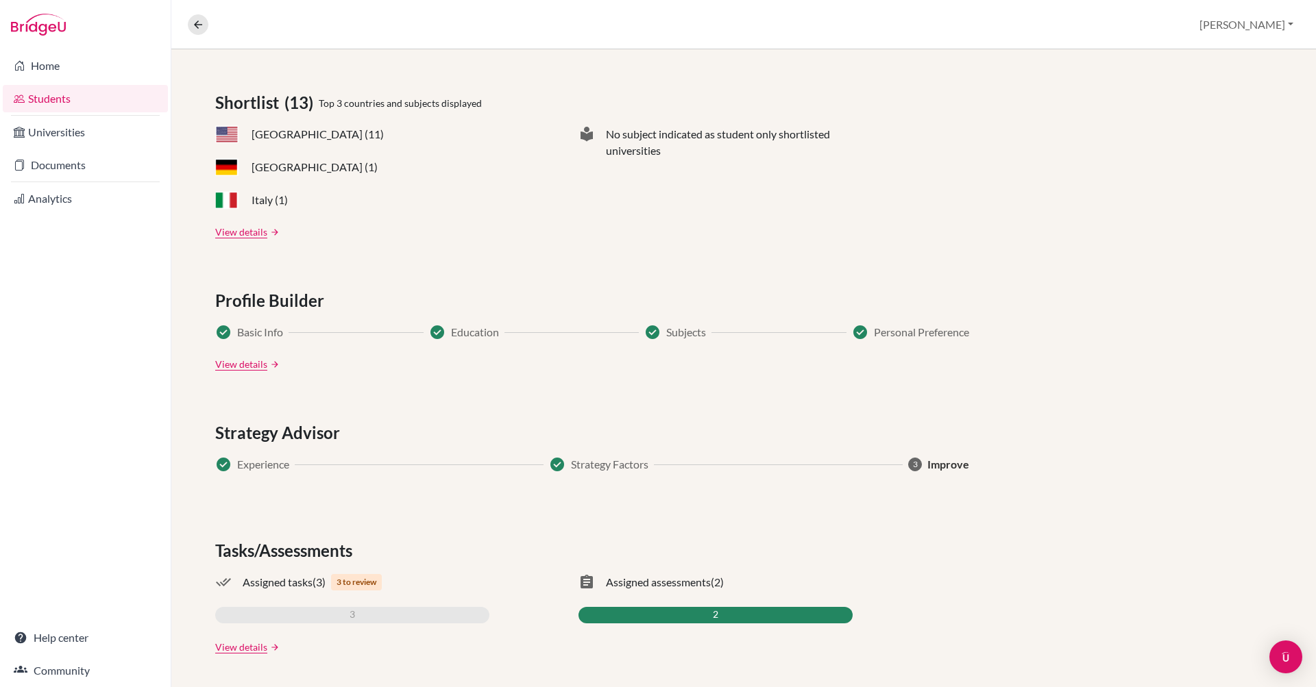
scroll to position [643, 0]
click at [1102, 378] on div "Applications (17) Upcoming deadline N/A University offers 2 Application sent 0 …" at bounding box center [743, 196] width 1144 height 982
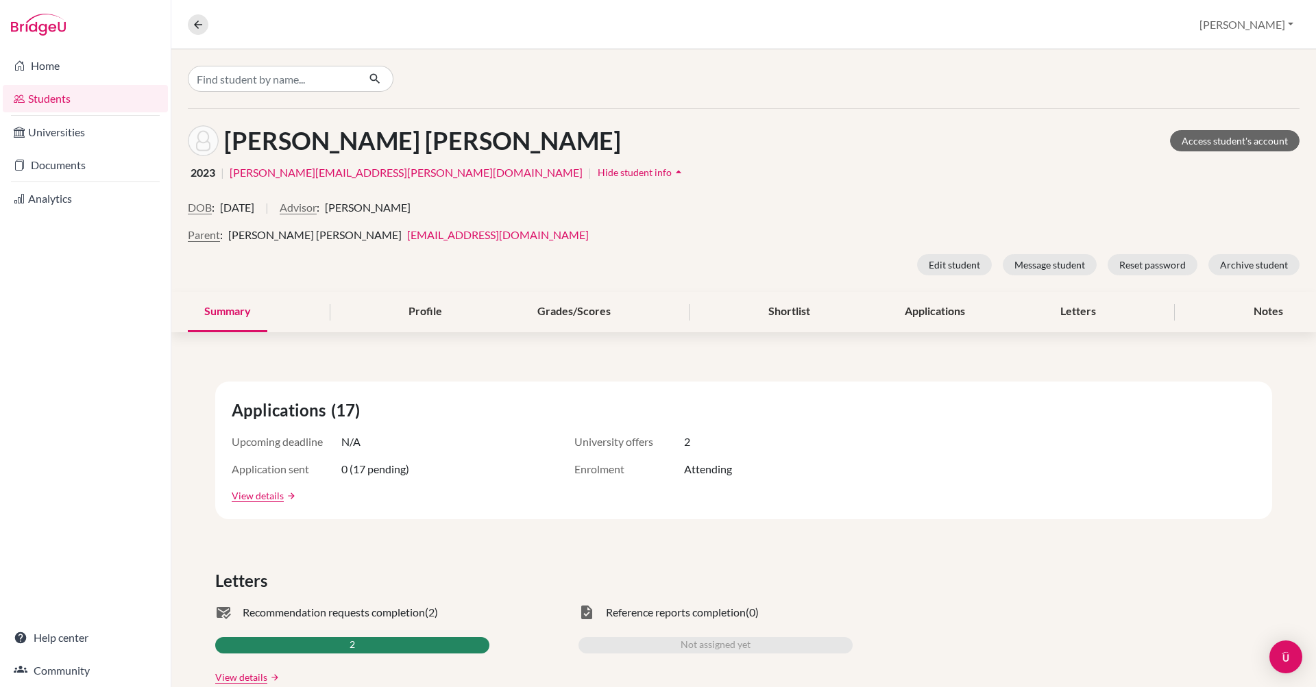
scroll to position [0, 0]
click at [861, 179] on div "2023 | ana.anariba@delcamposchool.org | Hide student info arrow_drop_up" at bounding box center [743, 172] width 1111 height 21
click at [429, 313] on div "Profile" at bounding box center [425, 312] width 66 height 40
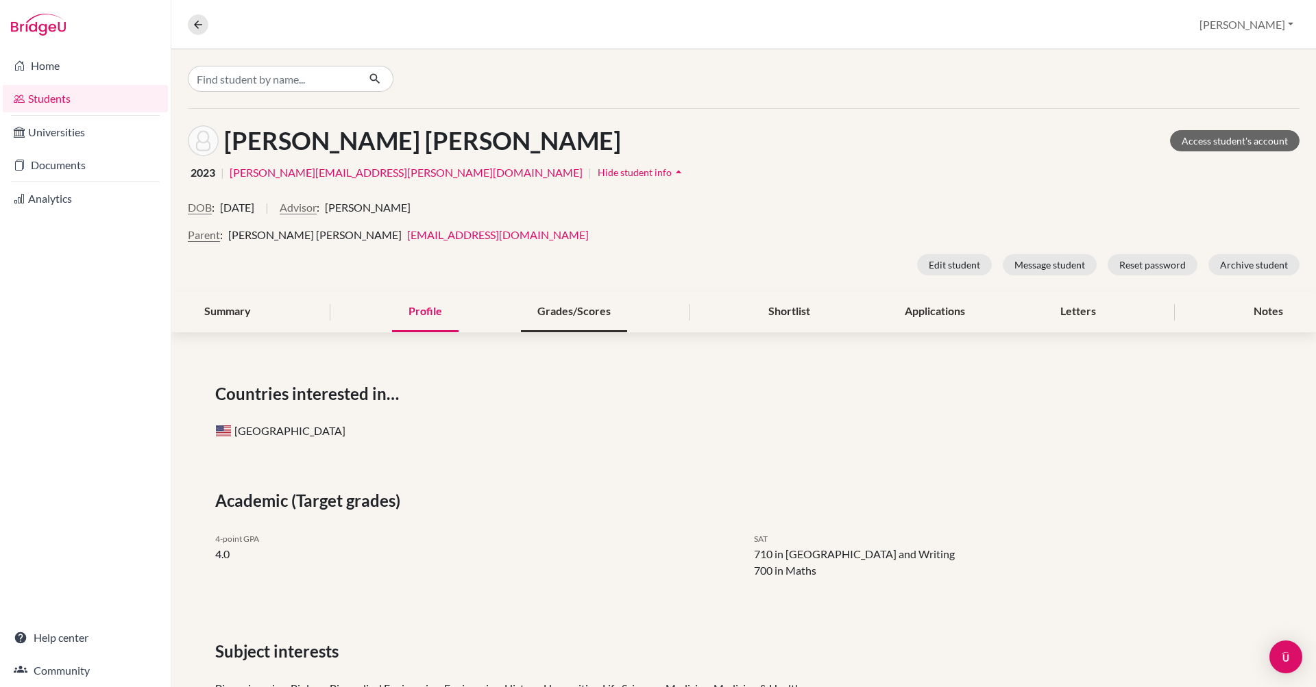
click at [576, 319] on div "Grades/Scores" at bounding box center [574, 312] width 106 height 40
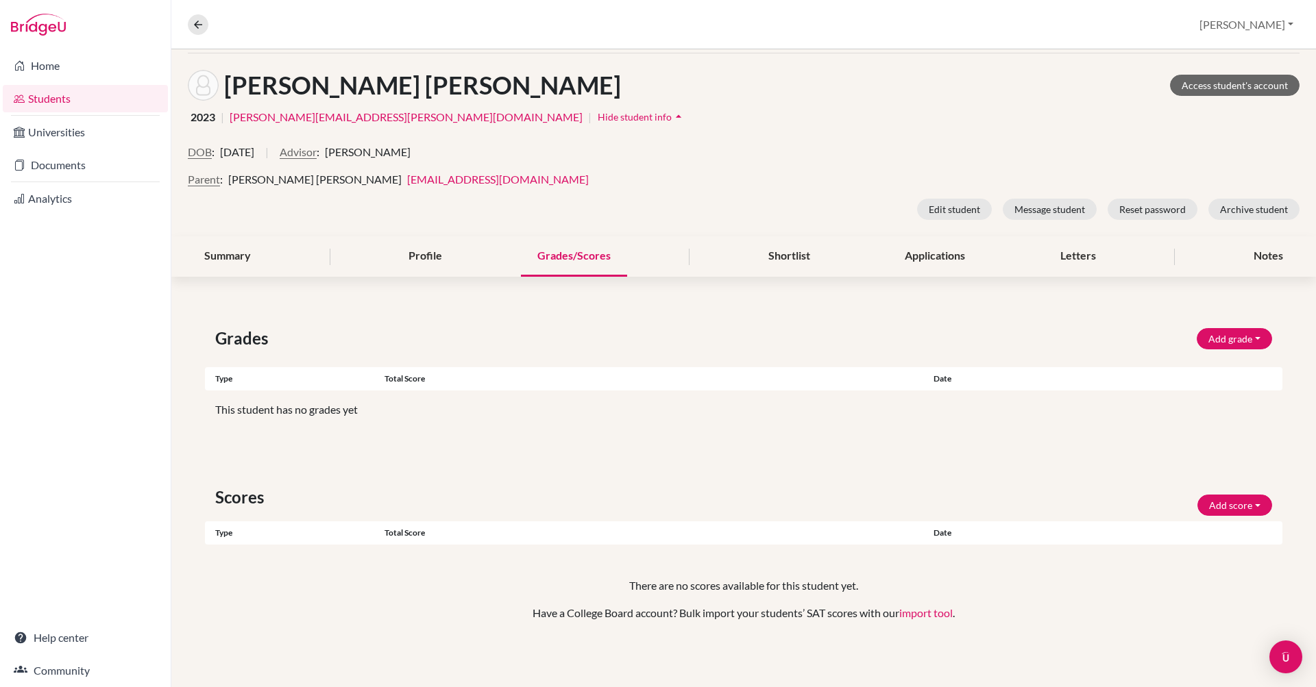
scroll to position [56, 0]
click at [783, 252] on div "Shortlist" at bounding box center [789, 256] width 75 height 40
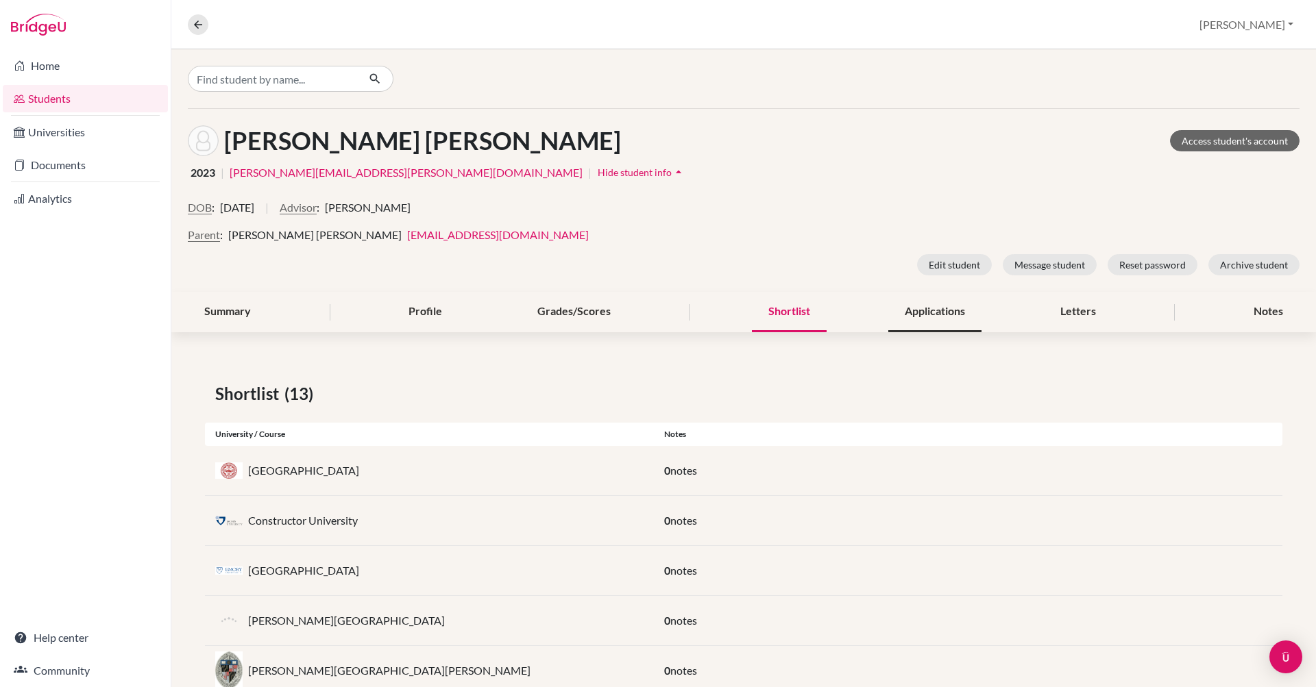
click at [935, 304] on div "Applications" at bounding box center [934, 312] width 93 height 40
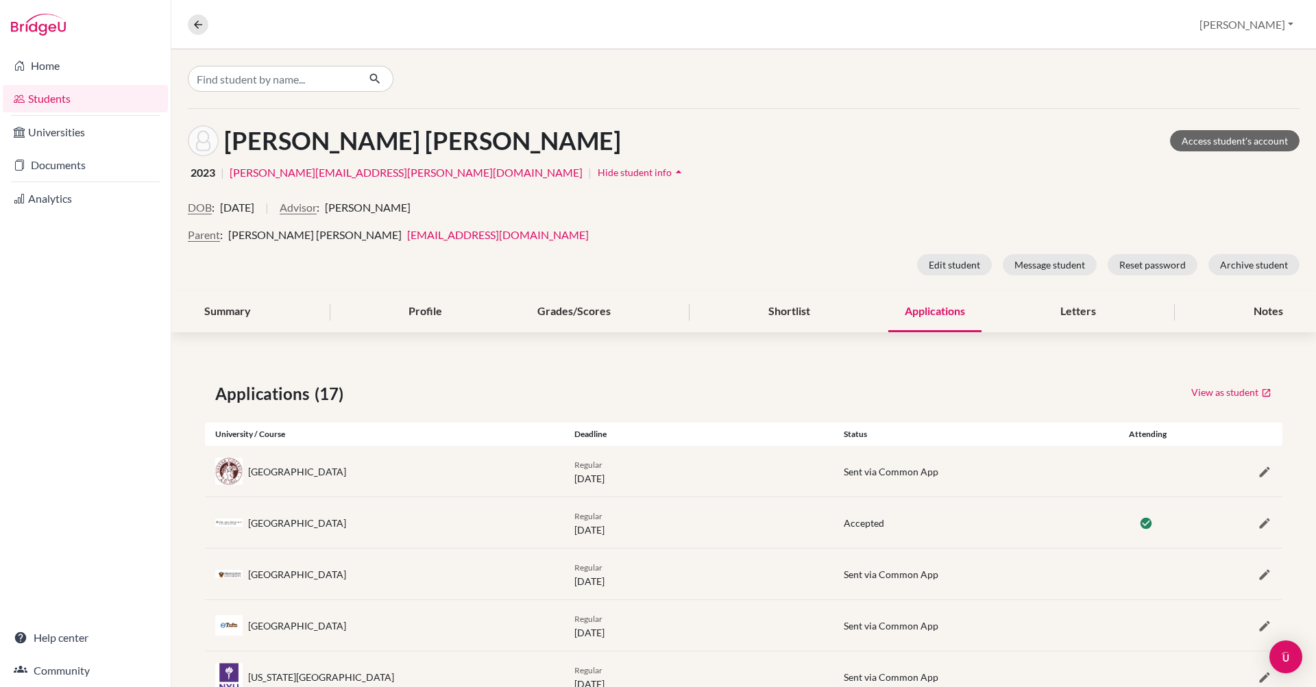
click at [942, 315] on div "Applications" at bounding box center [934, 312] width 93 height 40
click at [1082, 313] on div "Letters" at bounding box center [1078, 312] width 69 height 40
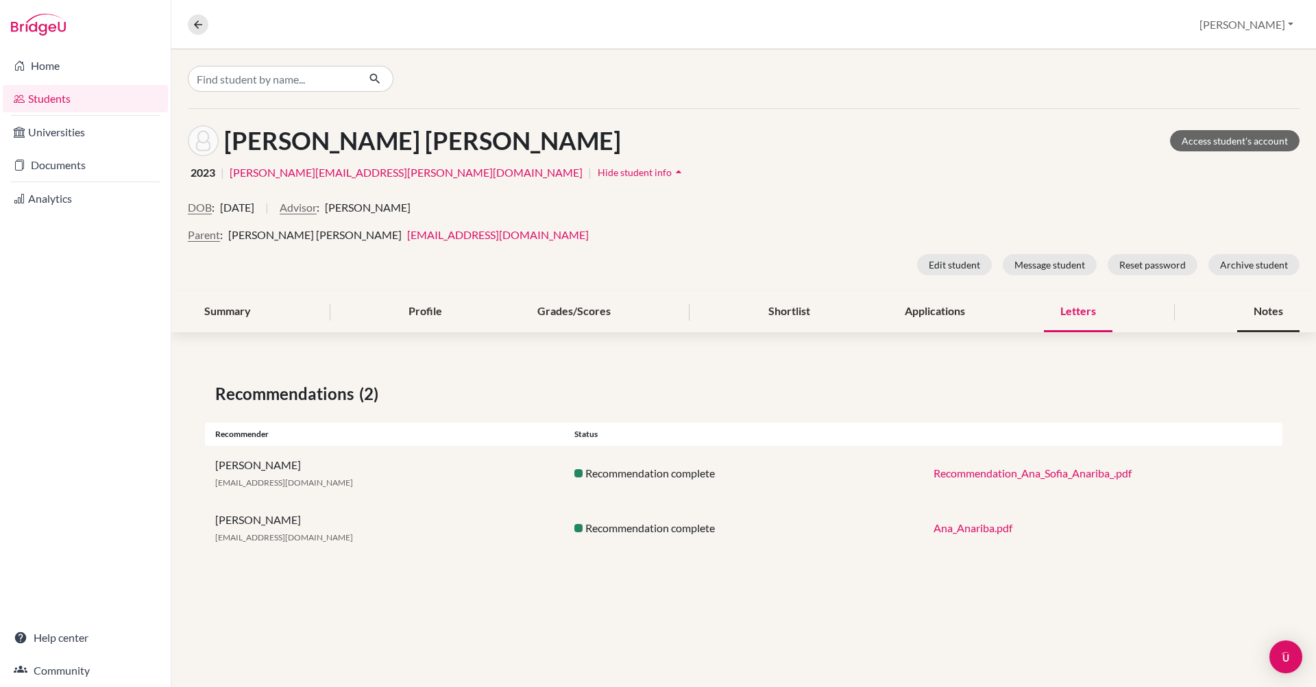
click at [1260, 309] on div "Notes" at bounding box center [1268, 312] width 62 height 40
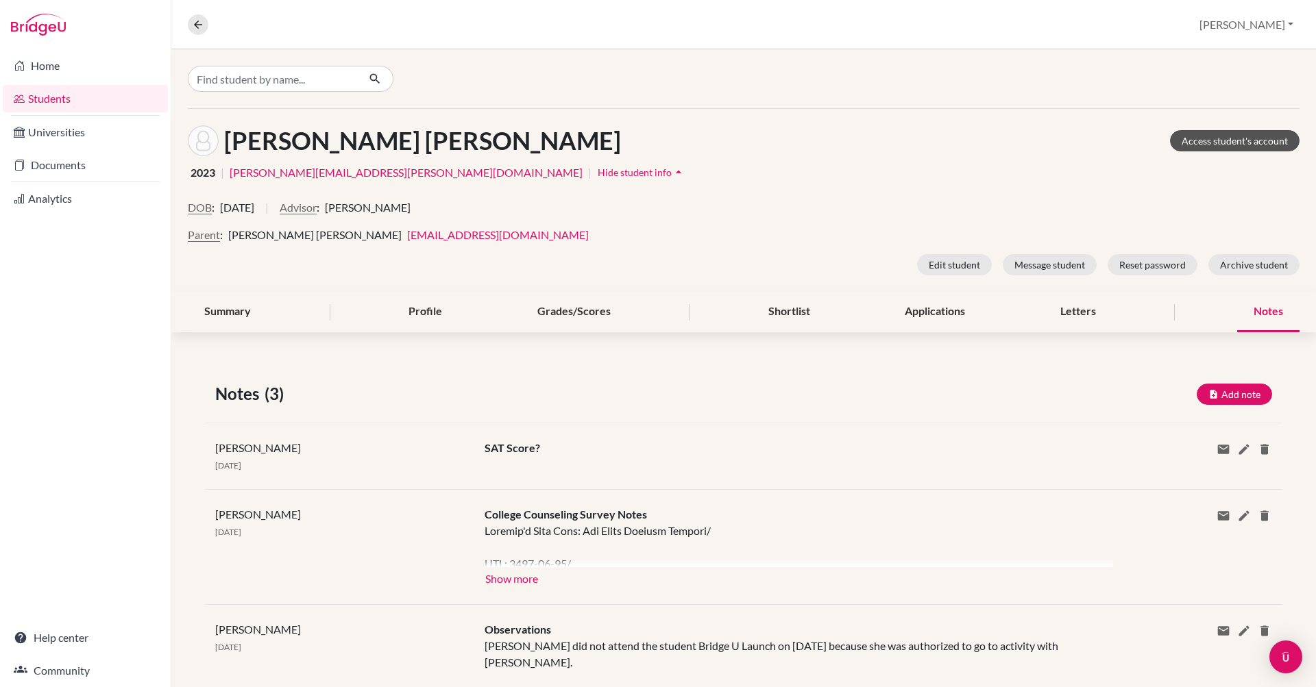
click at [1223, 139] on link "Access student's account" at bounding box center [1235, 140] width 130 height 21
click at [204, 239] on button "Parent" at bounding box center [204, 235] width 32 height 16
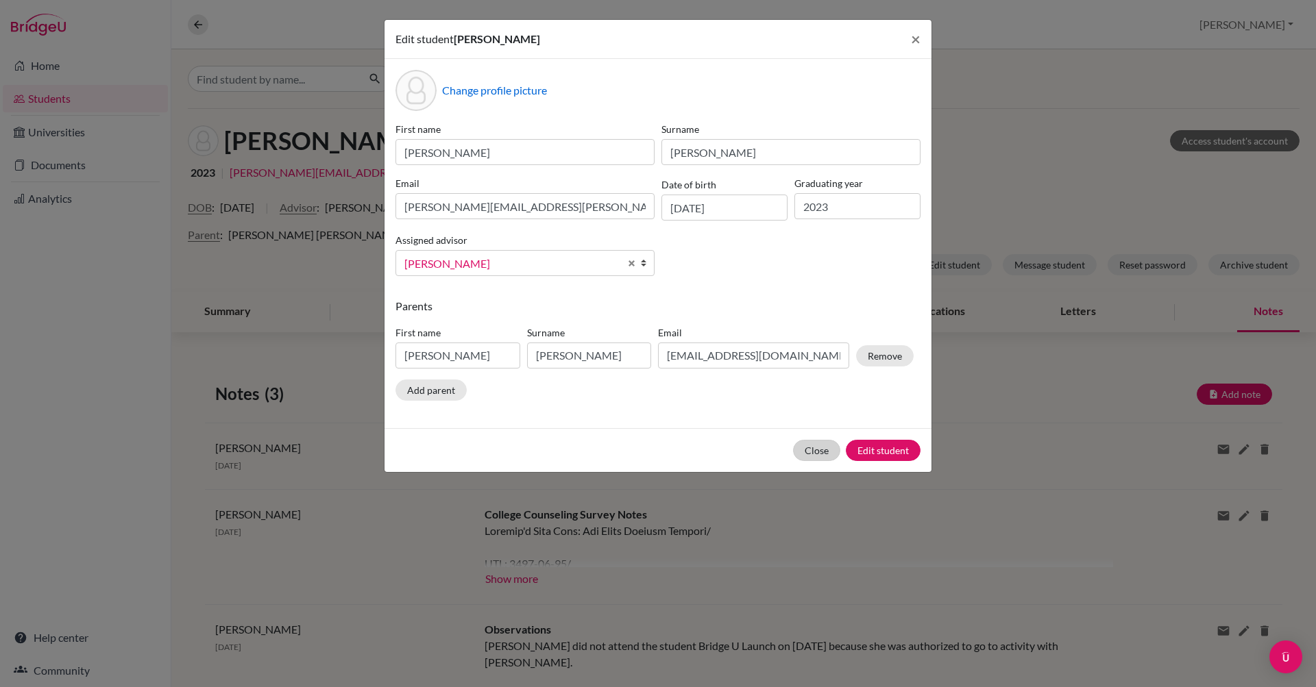
click at [815, 449] on button "Close" at bounding box center [816, 450] width 47 height 21
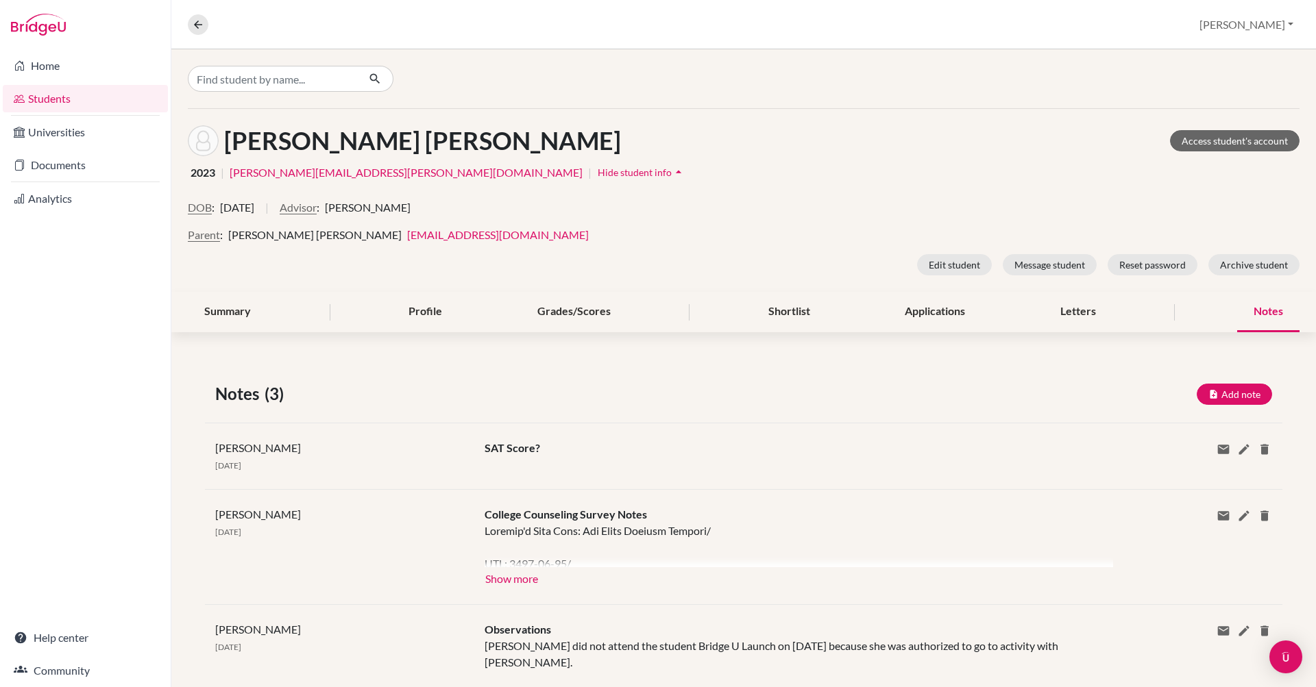
click at [759, 162] on div "2023 | ana.anariba@delcamposchool.org | Hide student info arrow_drop_up" at bounding box center [743, 172] width 1111 height 21
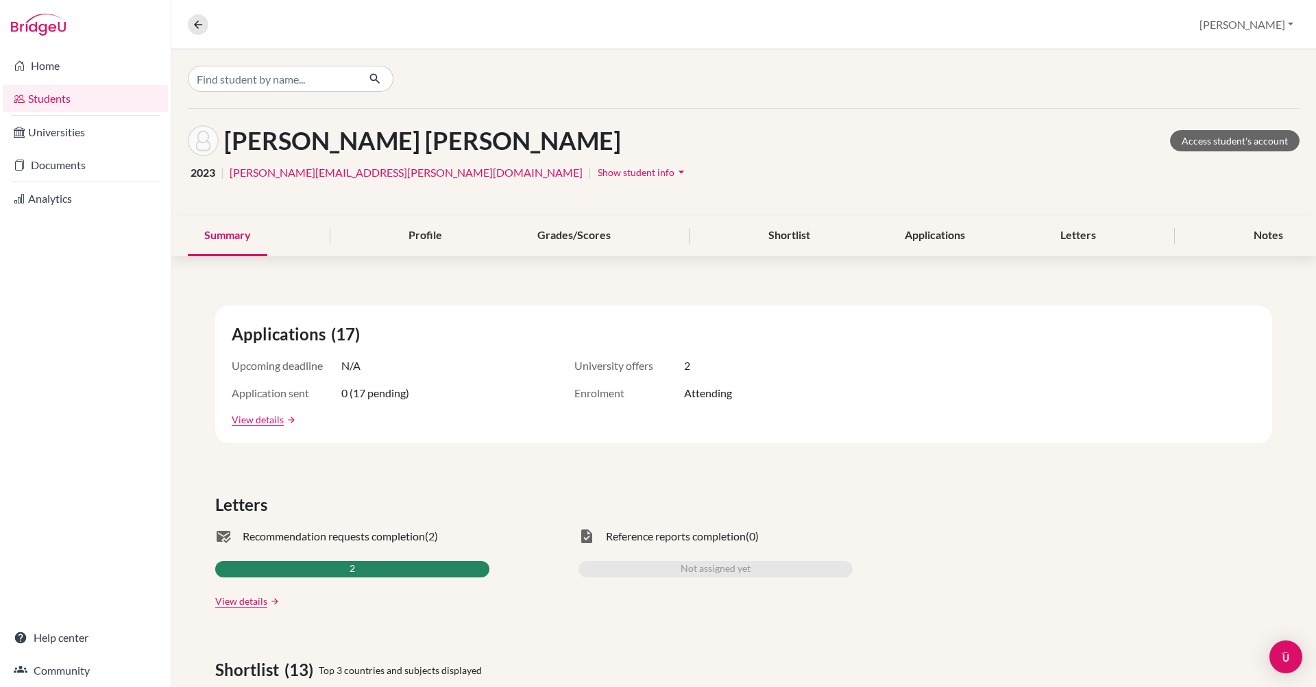
click at [1275, 24] on button "[PERSON_NAME]" at bounding box center [1246, 25] width 106 height 26
click at [1227, 77] on link "School Settings" at bounding box center [1189, 78] width 108 height 22
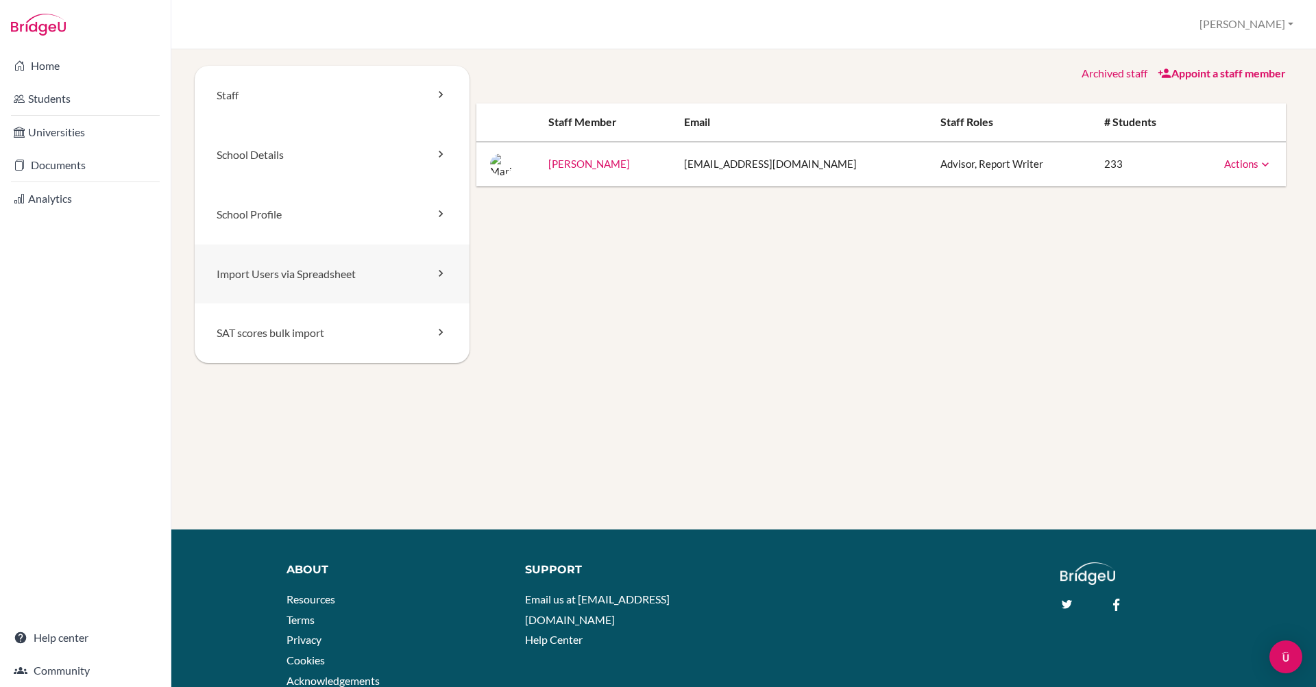
click at [307, 267] on link "Import Users via Spreadsheet" at bounding box center [332, 275] width 275 height 60
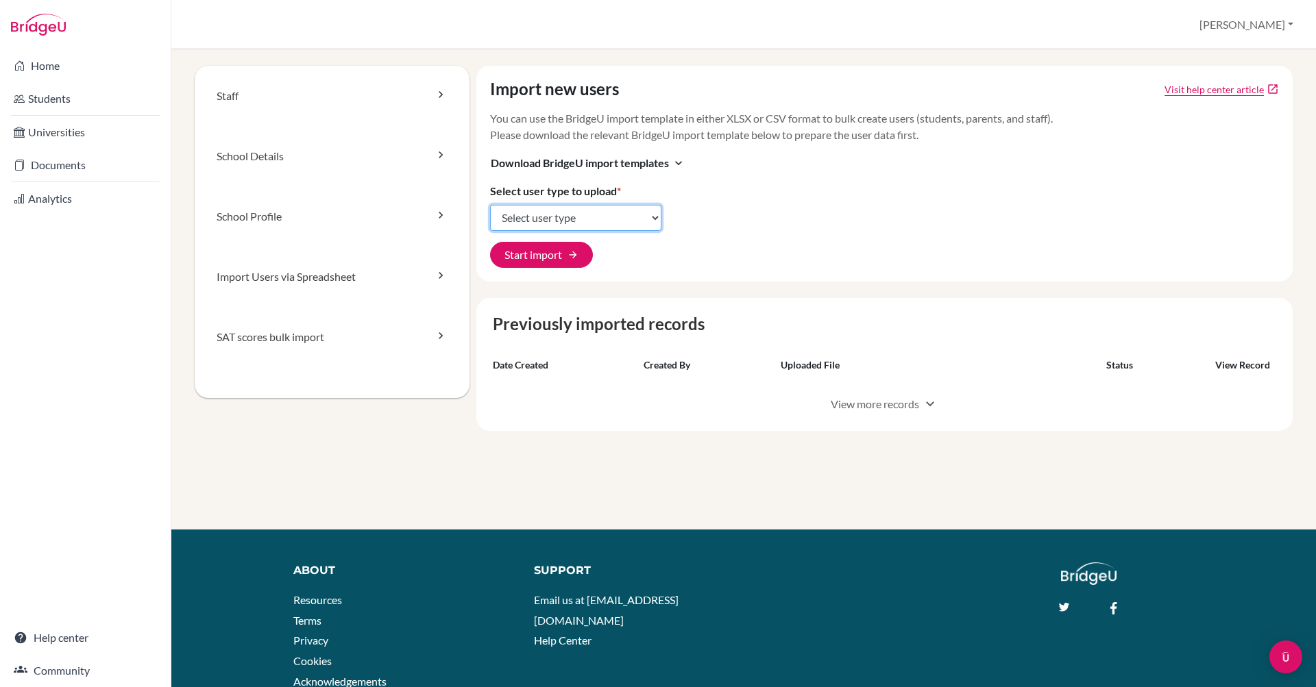
select select "student_parents"
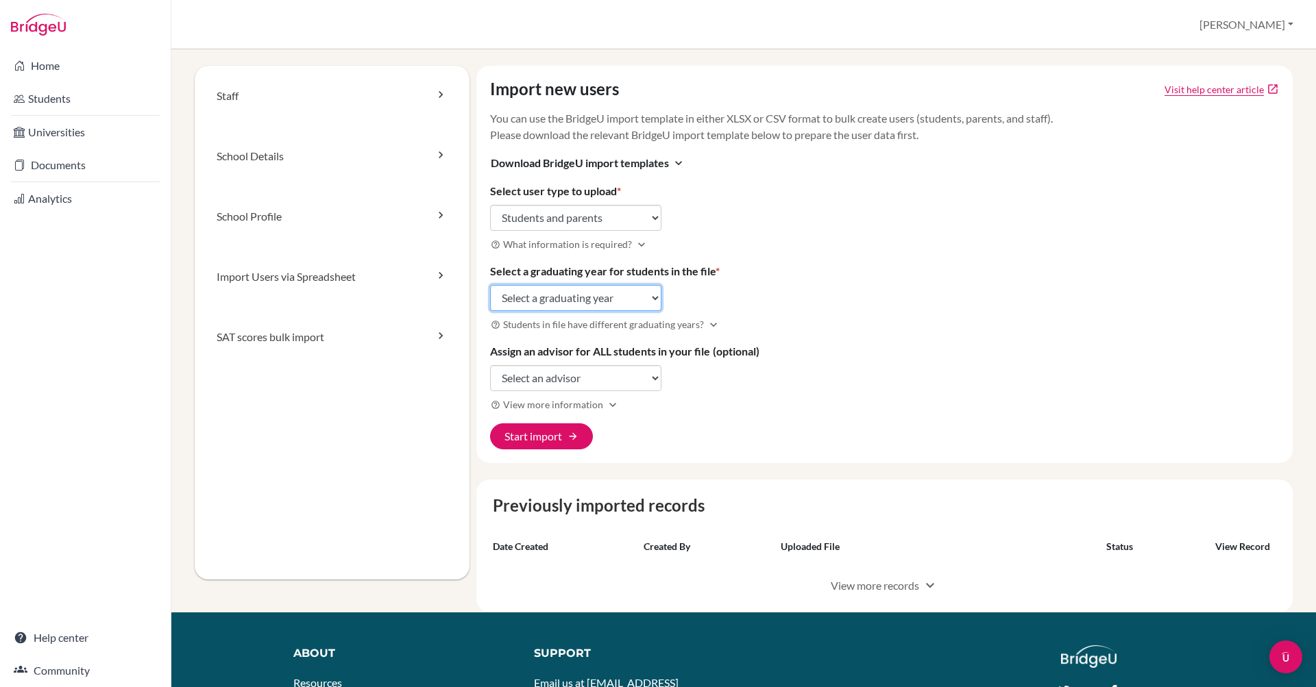
select select "2027"
select select "308273"
click at [538, 440] on button "Start import arrow_forward" at bounding box center [541, 436] width 103 height 26
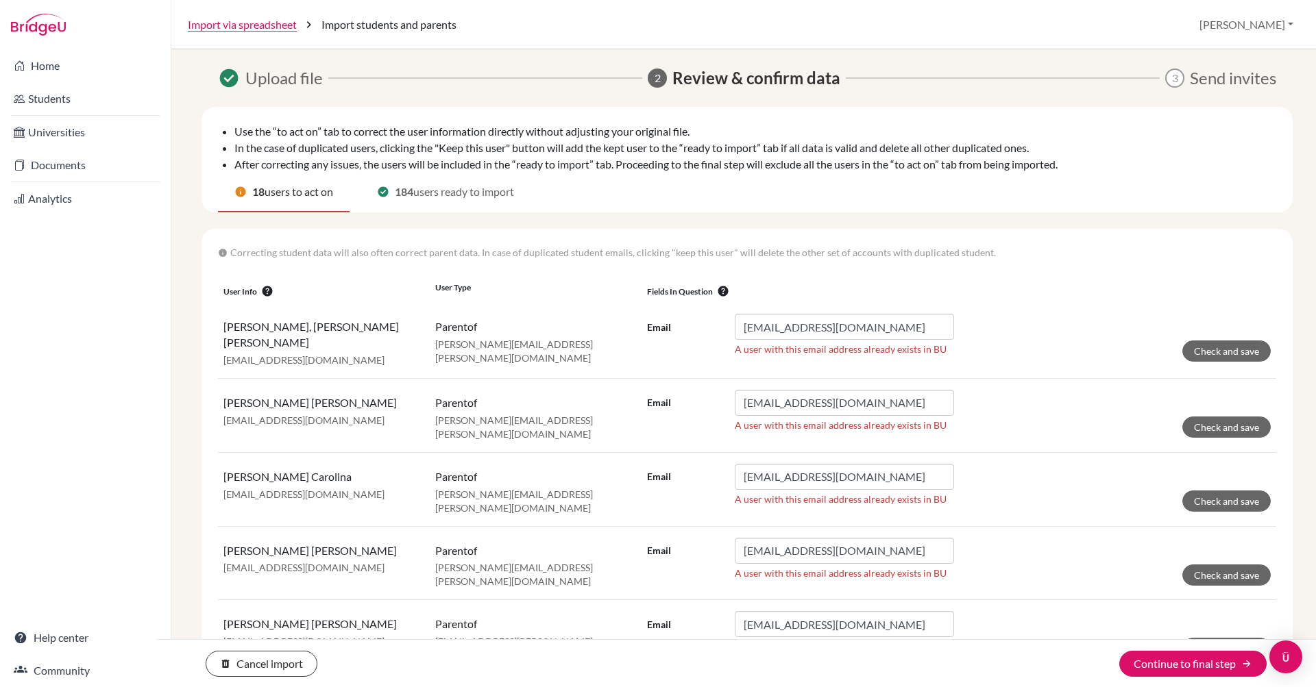
scroll to position [0, 1]
click at [548, 254] on p "info Correcting student data will also often correct parent data. In case of du…" at bounding box center [747, 252] width 1058 height 14
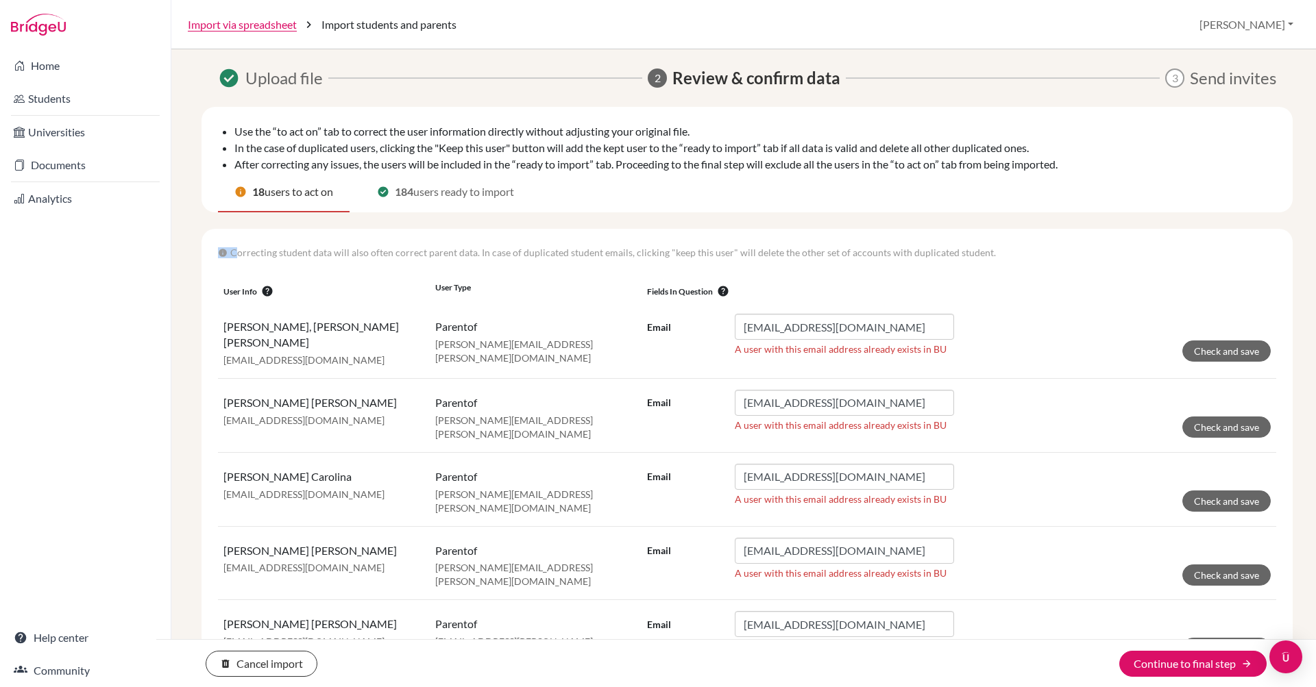
click at [550, 254] on p "info Correcting student data will also often correct parent data. In case of du…" at bounding box center [747, 252] width 1058 height 14
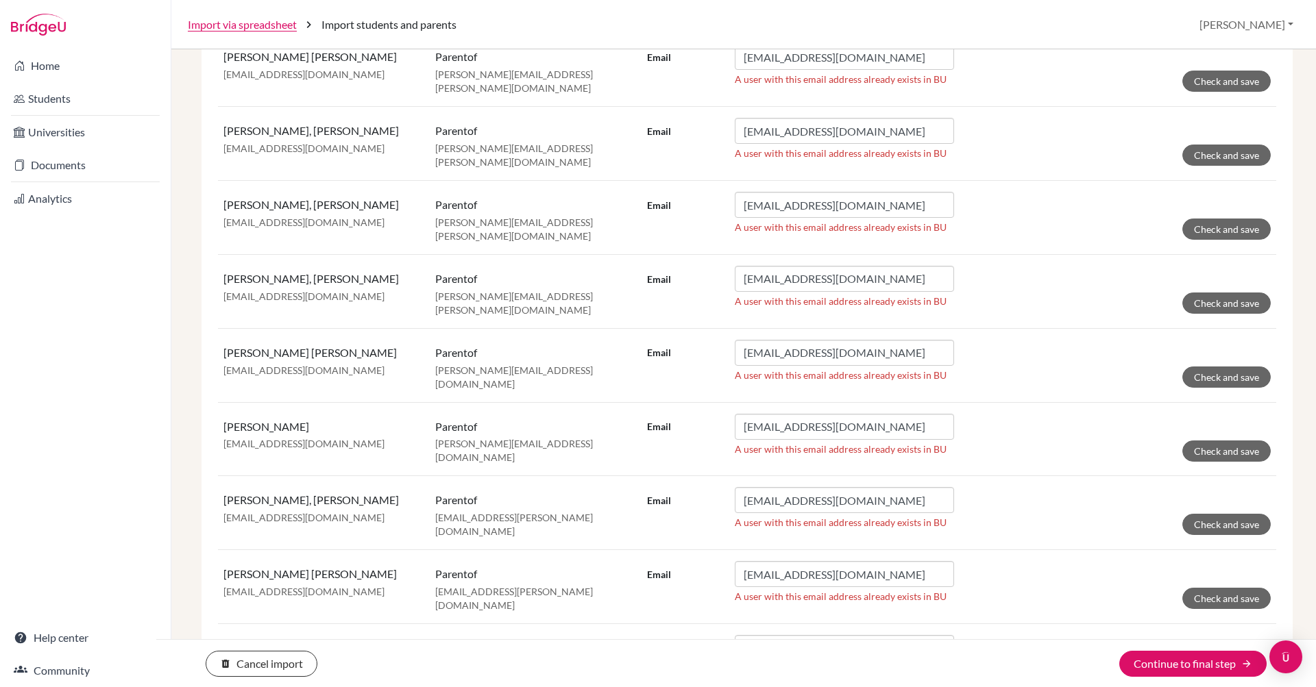
scroll to position [952, 0]
click at [245, 664] on button "delete Cancel import" at bounding box center [262, 664] width 112 height 26
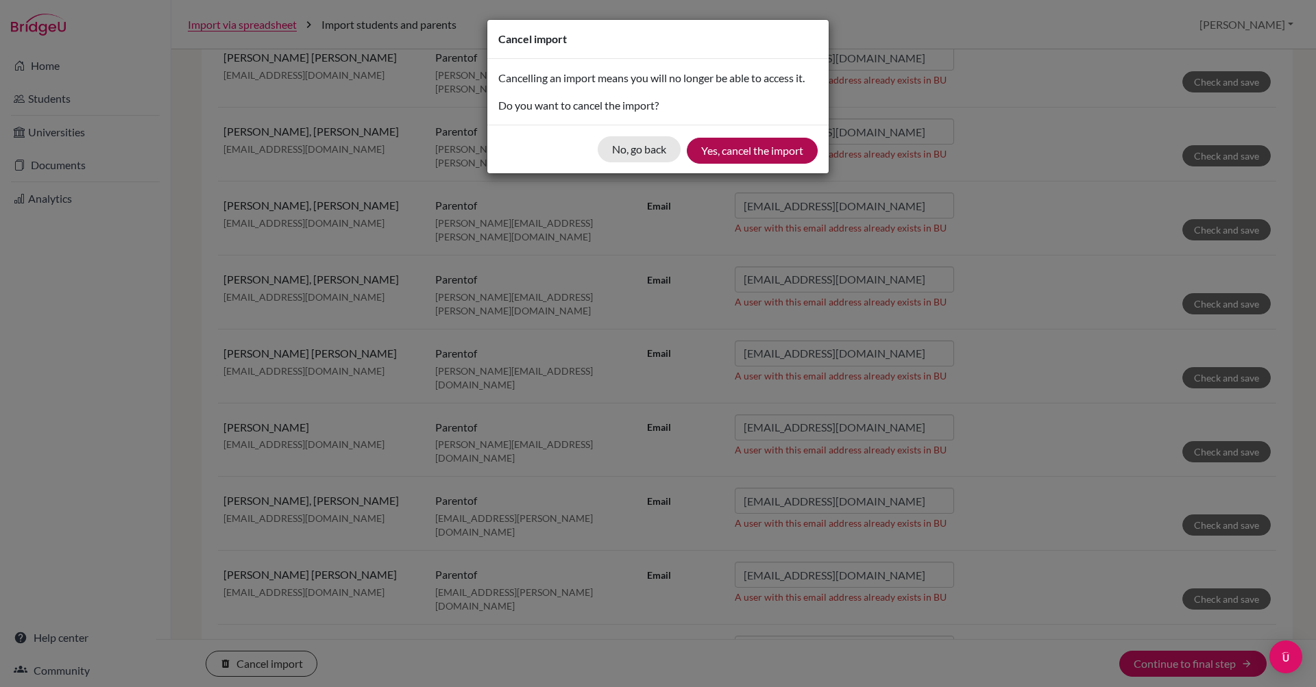
click at [787, 147] on button "Yes, cancel the import" at bounding box center [752, 151] width 131 height 26
